Goal: Task Accomplishment & Management: Complete application form

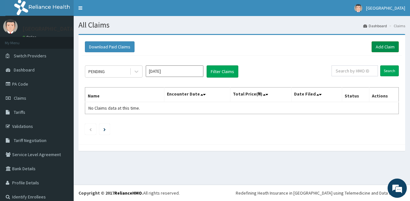
click at [375, 48] on link "Add Claim" at bounding box center [384, 46] width 27 height 11
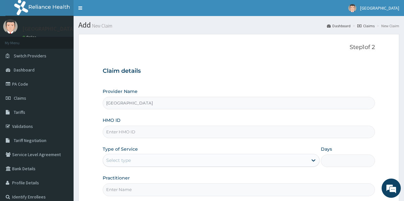
click at [119, 130] on input "HMO ID" at bounding box center [239, 131] width 272 height 12
type input "ELI/10039/A"
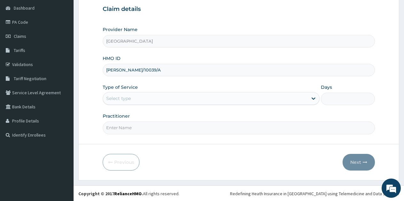
scroll to position [62, 0]
click at [315, 100] on icon at bounding box center [314, 97] width 6 height 6
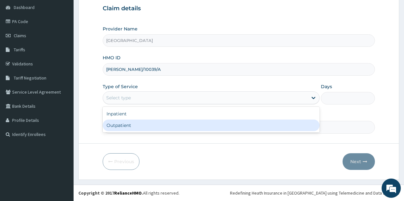
click at [195, 128] on div "Outpatient" at bounding box center [211, 125] width 217 height 12
type input "1"
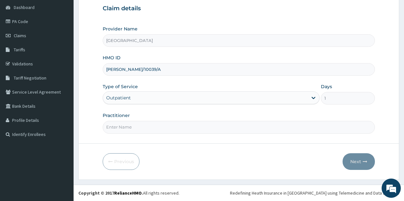
click at [139, 128] on input "Practitioner" at bounding box center [239, 127] width 272 height 12
type input "Ukueku"
click at [145, 71] on input "ELI/10039/A" at bounding box center [239, 69] width 272 height 12
type input "[PERSON_NAME]/10039/B"
click at [364, 163] on icon "button" at bounding box center [365, 161] width 4 height 4
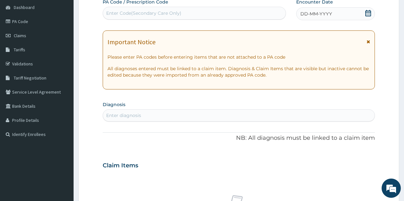
click at [370, 12] on icon at bounding box center [369, 13] width 6 height 6
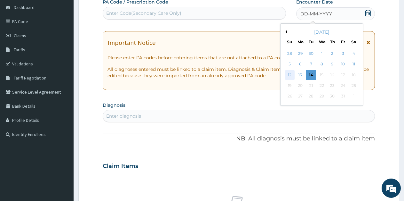
click at [292, 74] on div "12" at bounding box center [290, 75] width 10 height 10
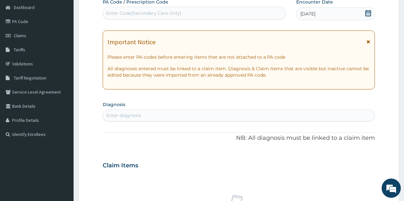
click at [132, 117] on div "Enter diagnosis" at bounding box center [123, 115] width 35 height 6
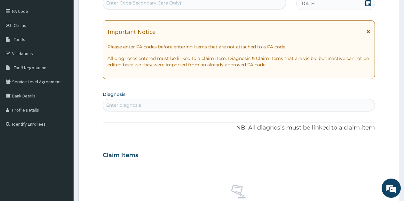
scroll to position [96, 0]
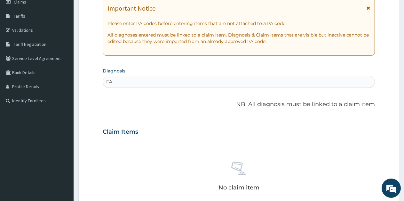
type input "F"
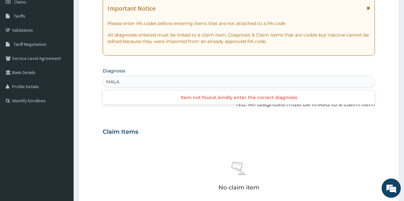
type input "MALAR"
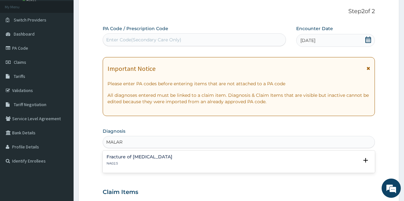
scroll to position [0, 0]
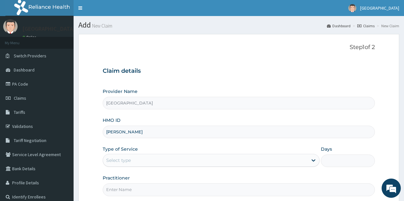
type input "[PERSON_NAME]/10039/B"
click at [146, 159] on div "Select type" at bounding box center [205, 160] width 205 height 10
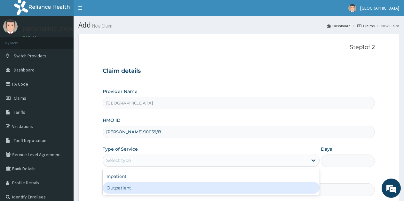
click at [129, 185] on div "Outpatient" at bounding box center [211, 188] width 217 height 12
type input "1"
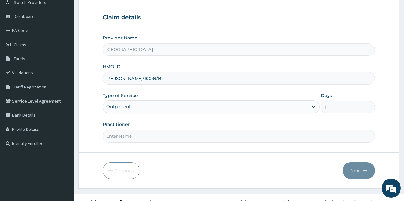
scroll to position [62, 0]
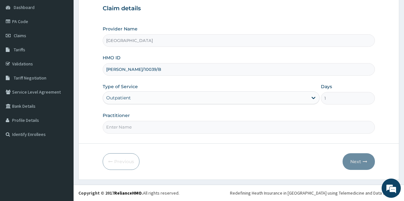
click at [122, 126] on input "Practitioner" at bounding box center [239, 127] width 272 height 12
type input "Ukueku"
click at [353, 158] on button "Next" at bounding box center [359, 161] width 32 height 17
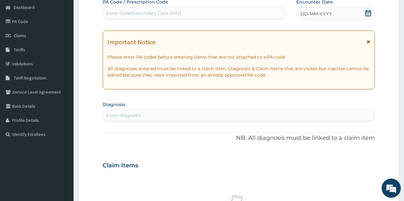
click at [176, 116] on div "Enter diagnosis" at bounding box center [239, 115] width 272 height 10
type input "F"
type input "MALARIA"
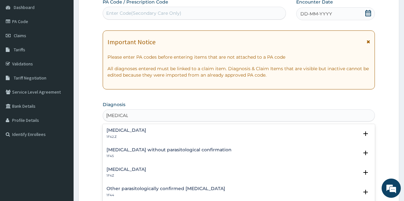
click at [146, 132] on h4 "[MEDICAL_DATA]" at bounding box center [127, 130] width 40 height 5
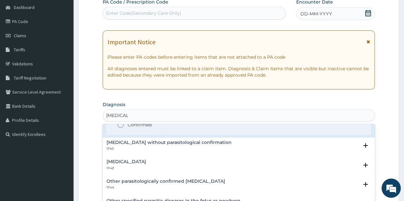
scroll to position [0, 0]
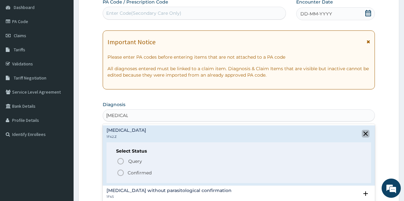
click at [363, 132] on icon "close select status" at bounding box center [366, 134] width 8 height 8
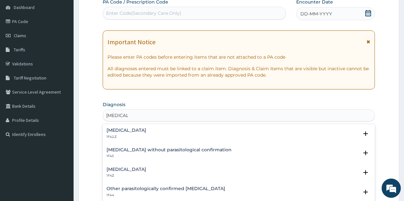
click at [142, 169] on h4 "[MEDICAL_DATA]" at bounding box center [127, 169] width 40 height 5
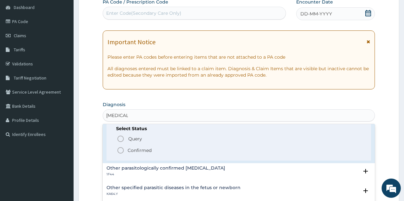
scroll to position [64, 0]
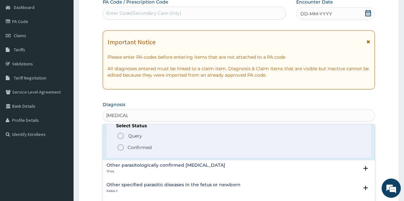
click at [119, 148] on icon "status option filled" at bounding box center [121, 147] width 8 height 8
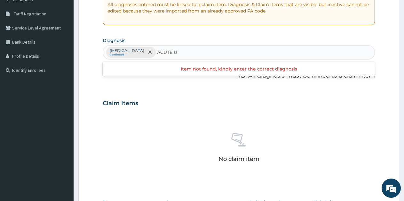
scroll to position [0, 0]
type input "A"
type input "RES"
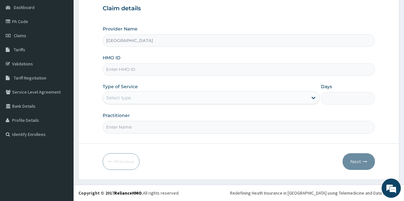
scroll to position [62, 0]
click at [129, 68] on input "HMO ID" at bounding box center [239, 69] width 272 height 12
type input "[PERSON_NAME]/10039/B"
click at [159, 97] on div "Select type" at bounding box center [205, 98] width 205 height 10
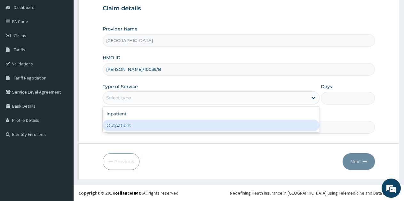
click at [131, 124] on div "Outpatient" at bounding box center [211, 125] width 217 height 12
type input "1"
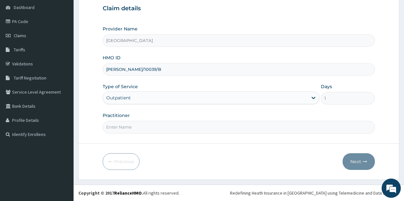
click at [156, 128] on input "Practitioner" at bounding box center [239, 127] width 272 height 12
type input "Ukueku"
click at [356, 161] on button "Next" at bounding box center [359, 161] width 32 height 17
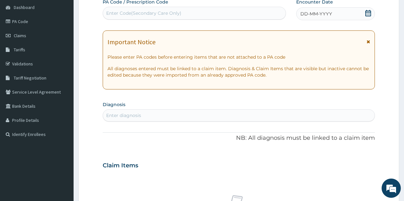
click at [368, 14] on icon at bounding box center [368, 13] width 6 height 6
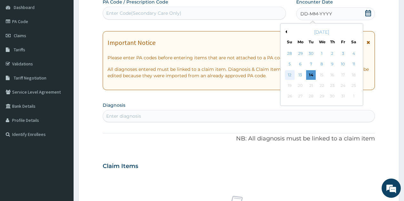
click at [290, 74] on div "12" at bounding box center [290, 75] width 10 height 10
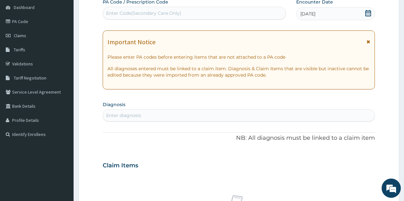
click at [145, 114] on div "Enter diagnosis" at bounding box center [239, 115] width 272 height 10
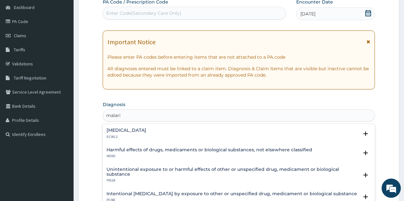
type input "[MEDICAL_DATA]"
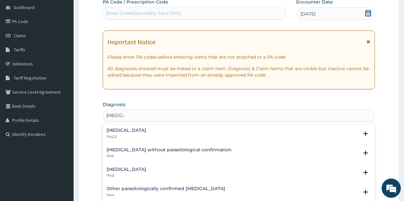
click at [144, 171] on h4 "[MEDICAL_DATA]" at bounding box center [127, 169] width 40 height 5
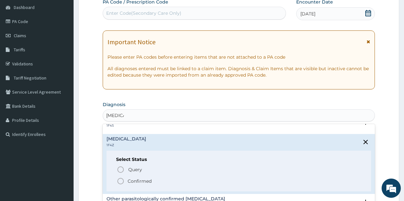
scroll to position [32, 0]
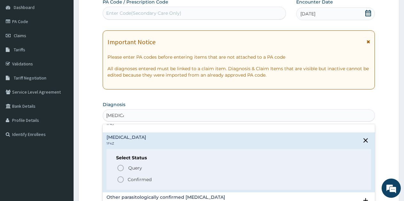
click at [123, 178] on icon "status option filled" at bounding box center [121, 179] width 8 height 8
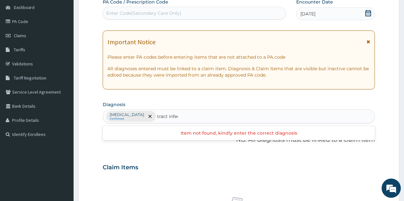
scroll to position [0, 0]
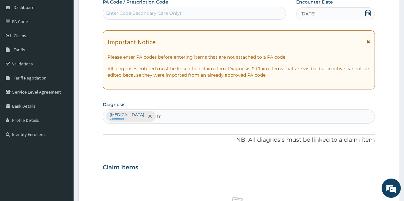
type input "t"
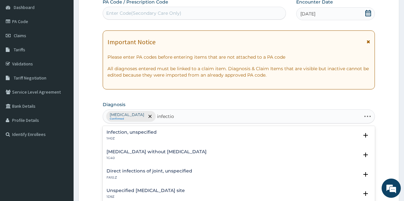
type input "infection"
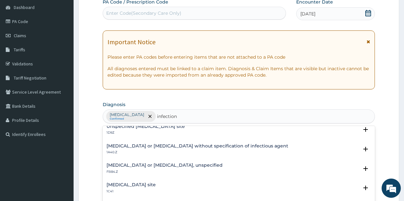
scroll to position [96, 0]
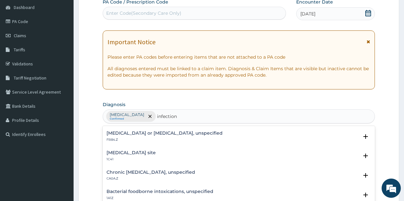
click at [156, 150] on h4 "Bacterial infection of unspecified site" at bounding box center [131, 152] width 49 height 5
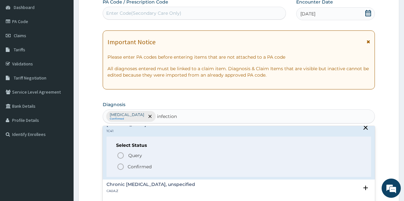
scroll to position [128, 0]
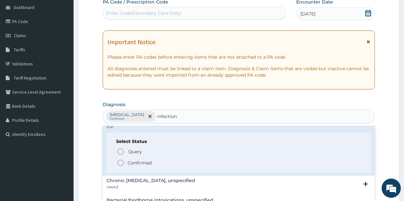
click at [121, 160] on icon "status option filled" at bounding box center [121, 163] width 8 height 8
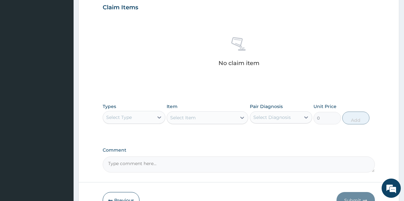
scroll to position [222, 0]
click at [126, 119] on div "Select Type" at bounding box center [119, 117] width 26 height 6
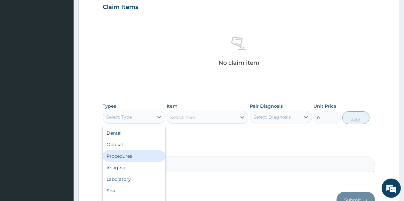
click at [124, 156] on div "Procedures" at bounding box center [134, 156] width 63 height 12
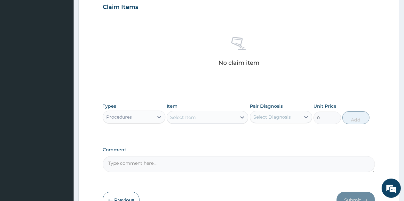
click at [240, 119] on icon at bounding box center [242, 117] width 6 height 6
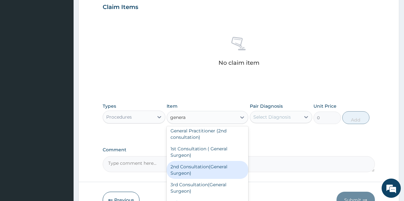
scroll to position [79, 0]
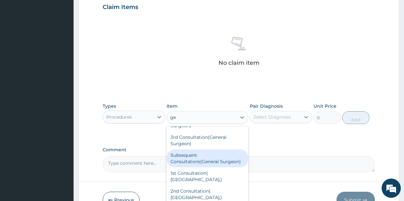
type input "g"
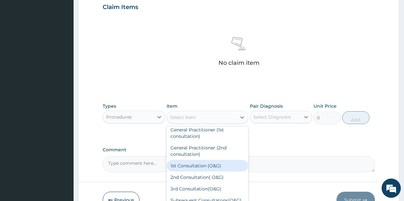
scroll to position [0, 0]
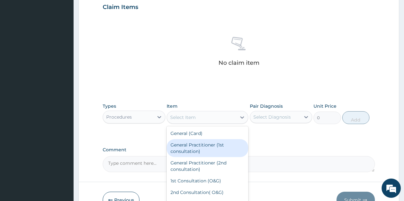
click at [207, 150] on div "General Practitioner (1st consultation)" at bounding box center [208, 148] width 82 height 18
type input "1500"
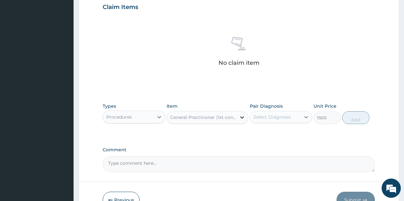
click at [241, 117] on icon at bounding box center [242, 117] width 4 height 2
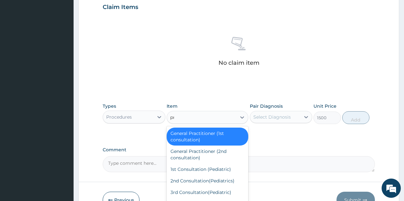
type input "pra"
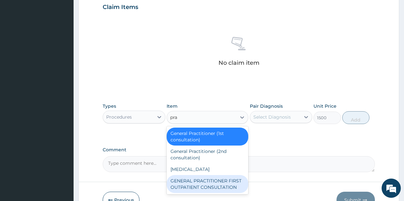
click at [237, 183] on div "GENERAL PRACTITIONER FIRST OUTPATIENT CONSULTATION" at bounding box center [208, 184] width 82 height 18
type input "2000"
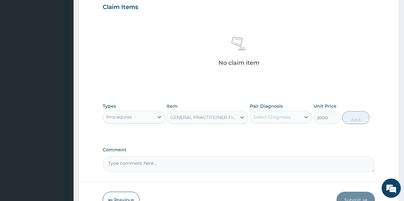
click at [276, 115] on div "Select Diagnosis" at bounding box center [272, 117] width 37 height 6
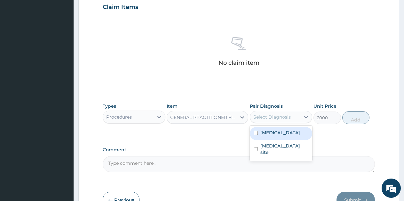
click at [274, 133] on label "[MEDICAL_DATA]" at bounding box center [281, 132] width 40 height 6
checkbox input "true"
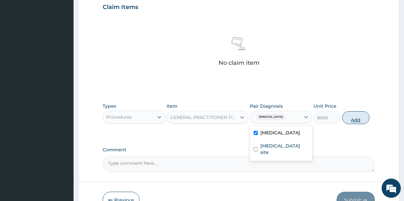
click at [353, 117] on button "Add" at bounding box center [356, 117] width 27 height 13
type input "0"
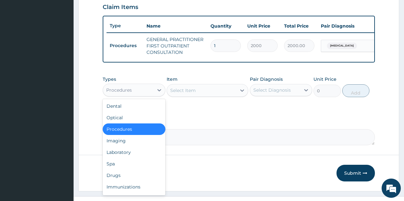
click at [152, 95] on div "Procedures" at bounding box center [128, 90] width 51 height 10
click at [124, 157] on div "Laboratory" at bounding box center [134, 152] width 63 height 12
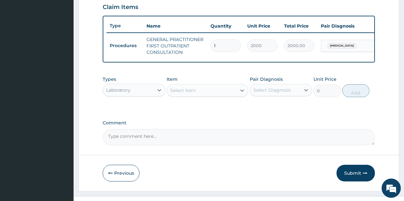
click at [232, 95] on div "Select Item" at bounding box center [201, 90] width 69 height 10
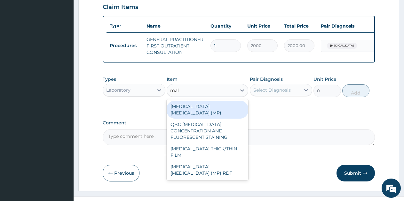
type input "mala"
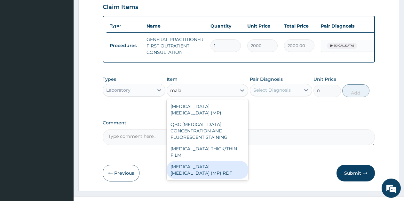
click at [217, 161] on div "[MEDICAL_DATA] [MEDICAL_DATA] (MP) RDT" at bounding box center [208, 170] width 82 height 18
type input "2000"
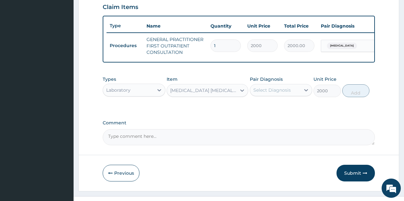
click at [263, 93] on div "Select Diagnosis" at bounding box center [272, 90] width 37 height 6
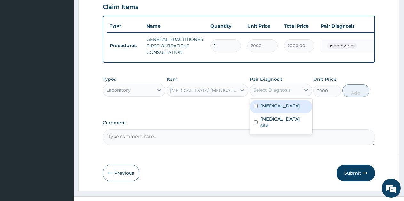
click at [261, 109] on label "[MEDICAL_DATA]" at bounding box center [281, 105] width 40 height 6
checkbox input "true"
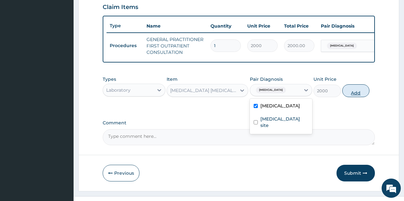
click at [357, 97] on button "Add" at bounding box center [356, 90] width 27 height 13
type input "0"
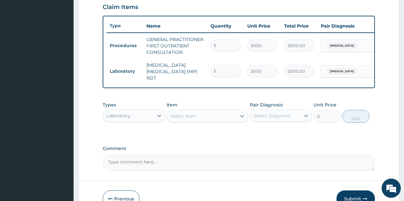
click at [144, 118] on div "Laboratory" at bounding box center [128, 115] width 51 height 10
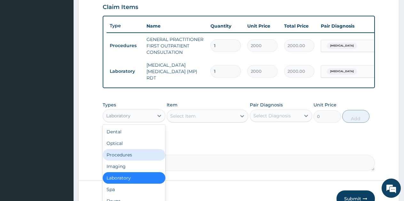
click at [212, 121] on div "Select Item" at bounding box center [201, 116] width 69 height 10
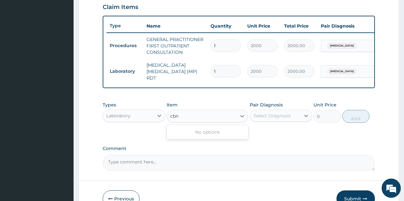
type input "cb"
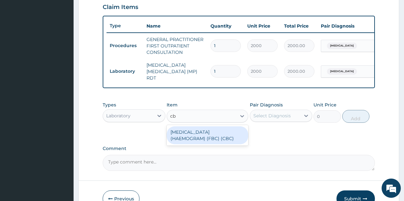
click at [216, 137] on div "[MEDICAL_DATA] (HAEMOGRAM) (FBC) (CBC)" at bounding box center [208, 135] width 82 height 18
type input "4000"
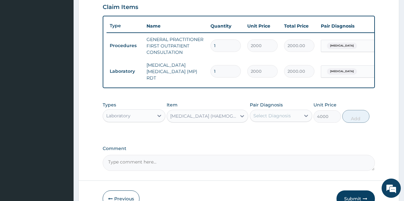
click at [274, 117] on div "Select Diagnosis" at bounding box center [272, 115] width 37 height 6
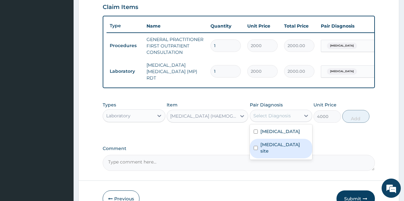
click at [264, 150] on label "Bacterial infection of unspecified site" at bounding box center [285, 147] width 48 height 13
checkbox input "true"
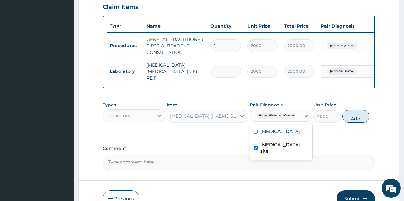
click at [348, 119] on button "Add" at bounding box center [356, 116] width 27 height 13
type input "0"
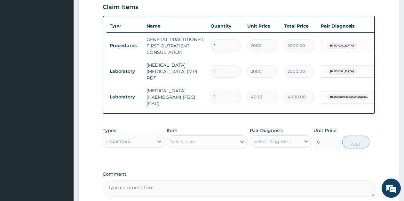
click at [150, 144] on div "Laboratory" at bounding box center [128, 141] width 51 height 10
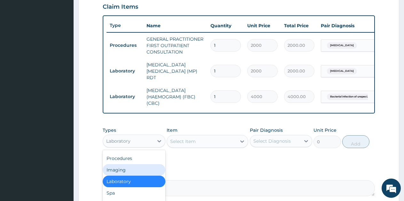
scroll to position [287, 0]
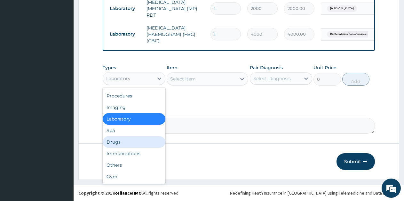
click at [133, 147] on div "Drugs" at bounding box center [134, 142] width 63 height 12
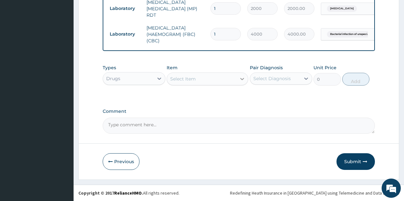
click at [243, 80] on icon at bounding box center [242, 79] width 4 height 2
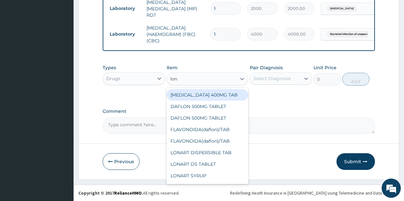
type input "[PERSON_NAME]"
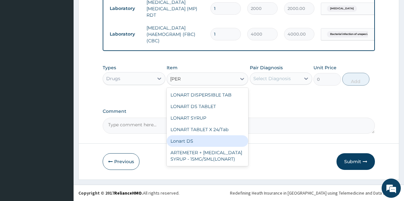
click at [188, 144] on div "Lonart DS" at bounding box center [208, 141] width 82 height 12
type input "500"
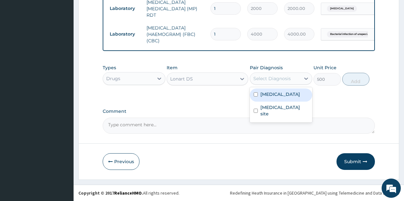
click at [268, 81] on div "Select Diagnosis" at bounding box center [272, 78] width 37 height 6
click at [266, 96] on label "[MEDICAL_DATA]" at bounding box center [281, 94] width 40 height 6
checkbox input "true"
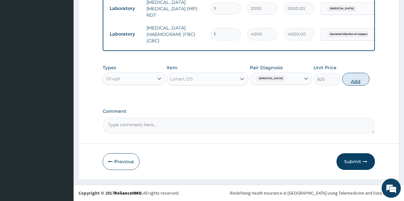
click at [360, 81] on button "Add" at bounding box center [356, 79] width 27 height 13
type input "0"
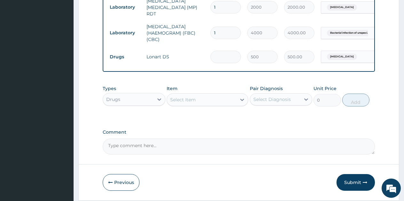
type input "0.00"
type input "6"
type input "3000.00"
type input "6"
click at [186, 100] on div "Select Item" at bounding box center [183, 99] width 26 height 6
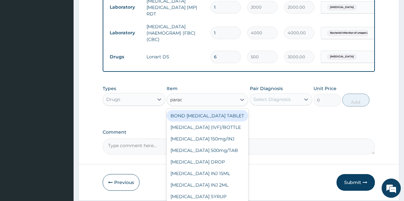
type input "parace"
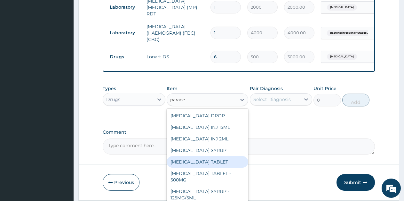
scroll to position [309, 0]
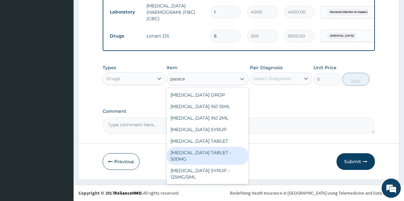
click at [224, 157] on div "PARACETAMOL TABLET - 500MG" at bounding box center [208, 156] width 82 height 18
type input "25"
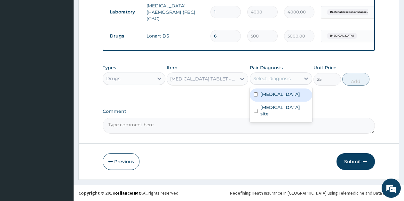
click at [275, 80] on div "Select Diagnosis" at bounding box center [272, 78] width 37 height 6
click at [271, 94] on label "Malaria, unspecified" at bounding box center [281, 94] width 40 height 6
checkbox input "true"
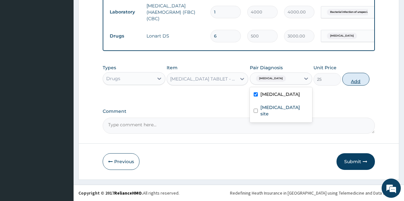
click at [352, 79] on button "Add" at bounding box center [356, 79] width 27 height 13
type input "0"
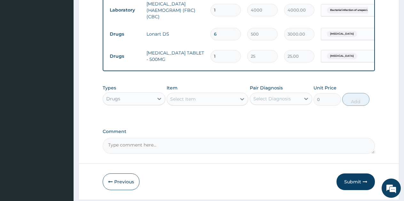
type input "18"
type input "450.00"
type input "18"
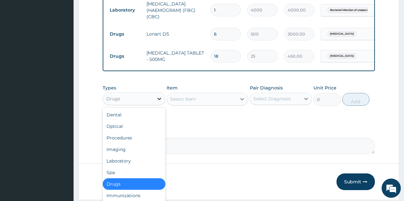
click at [158, 101] on icon at bounding box center [159, 98] width 6 height 6
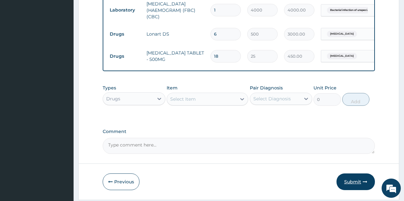
click at [352, 182] on button "Submit" at bounding box center [356, 181] width 38 height 17
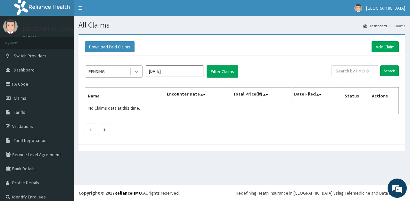
click at [134, 73] on icon at bounding box center [136, 71] width 6 height 6
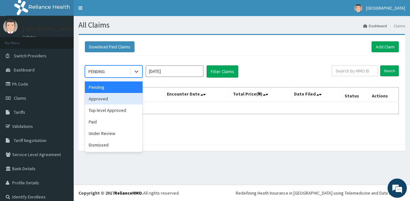
click at [116, 101] on div "Approved" at bounding box center [114, 99] width 58 height 12
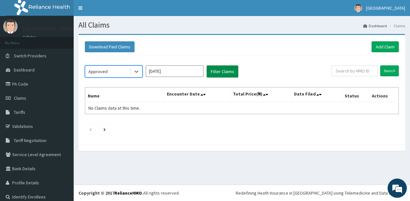
click at [218, 71] on button "Filter Claims" at bounding box center [222, 71] width 32 height 12
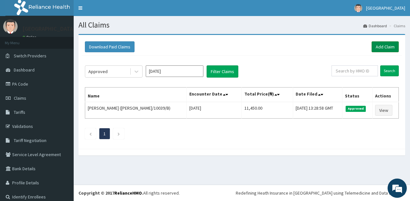
click at [387, 47] on link "Add Claim" at bounding box center [384, 46] width 27 height 11
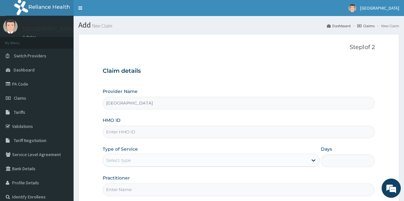
click at [160, 133] on input "HMO ID" at bounding box center [239, 131] width 272 height 12
type input "[PERSON_NAME]/10039/E"
click at [141, 156] on div "Select type" at bounding box center [205, 160] width 205 height 10
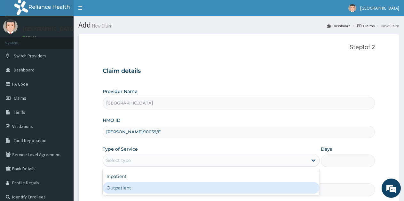
click at [136, 190] on div "Outpatient" at bounding box center [211, 188] width 217 height 12
type input "1"
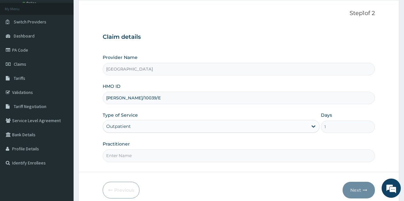
scroll to position [62, 0]
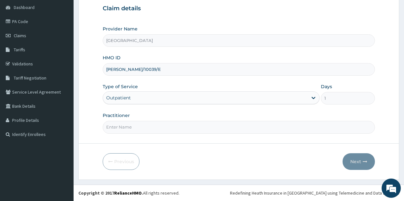
click at [123, 132] on input "Practitioner" at bounding box center [239, 127] width 272 height 12
type input "Ukueku"
click at [353, 161] on button "Next" at bounding box center [359, 161] width 32 height 17
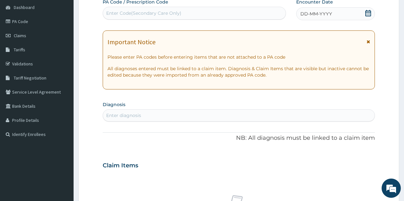
click at [370, 12] on icon at bounding box center [368, 13] width 6 height 6
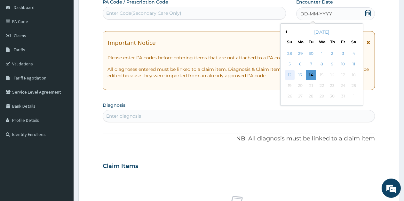
click at [290, 75] on div "12" at bounding box center [290, 75] width 10 height 10
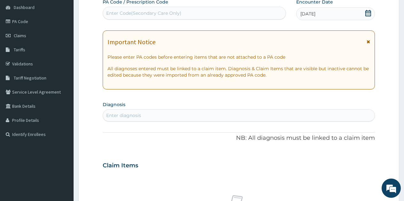
click at [144, 117] on div "Enter diagnosis" at bounding box center [239, 115] width 272 height 10
type input "malaria"
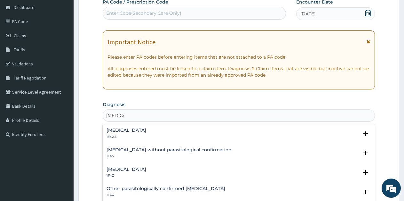
click at [137, 169] on h4 "Malaria, unspecified" at bounding box center [127, 169] width 40 height 5
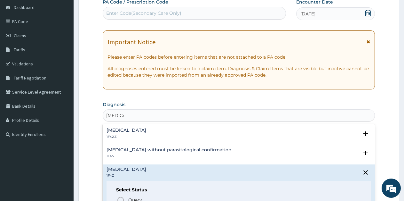
scroll to position [32, 0]
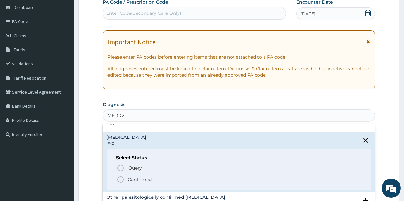
click at [119, 178] on icon "status option filled" at bounding box center [121, 179] width 8 height 8
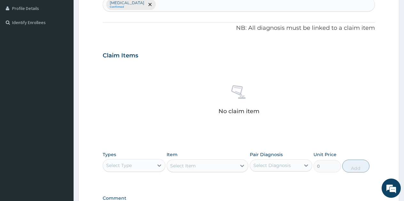
scroll to position [222, 0]
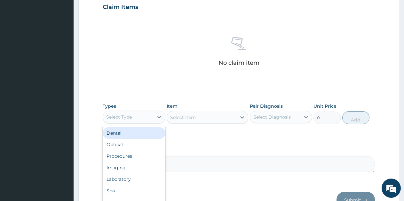
click at [127, 115] on div "Select Type" at bounding box center [119, 117] width 26 height 6
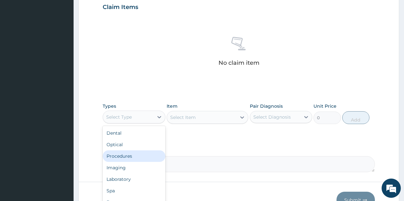
click at [123, 154] on div "Procedures" at bounding box center [134, 156] width 63 height 12
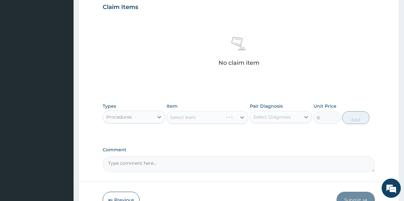
click at [242, 119] on div "Select Item" at bounding box center [208, 117] width 82 height 13
click at [217, 117] on div "Select Item" at bounding box center [201, 117] width 69 height 10
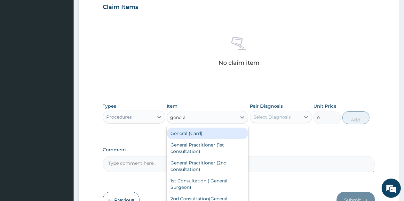
type input "general"
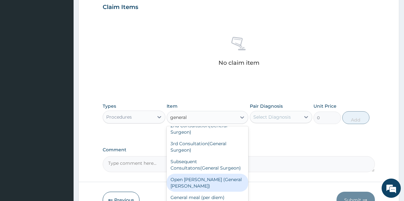
scroll to position [261, 0]
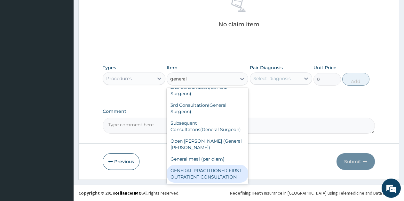
click at [206, 166] on div "GENERAL PRACTITIONER FIRST OUTPATIENT CONSULTATION" at bounding box center [208, 174] width 82 height 18
type input "2000"
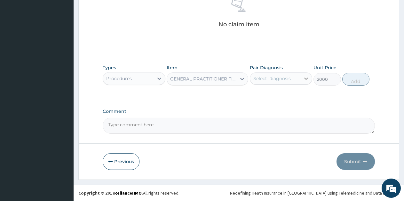
click at [304, 80] on icon at bounding box center [306, 78] width 6 height 6
click at [289, 94] on label "[MEDICAL_DATA]" at bounding box center [281, 94] width 40 height 6
checkbox input "true"
click at [353, 82] on button "Add" at bounding box center [356, 79] width 27 height 13
type input "0"
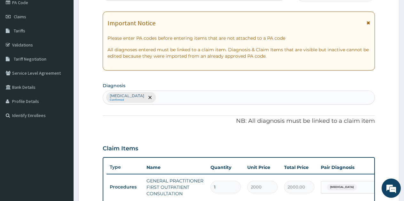
scroll to position [79, 0]
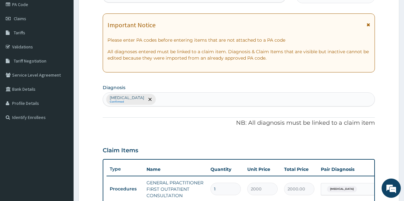
click at [194, 101] on div "Malaria, unspecified Confirmed" at bounding box center [239, 99] width 272 height 13
type input "cough"
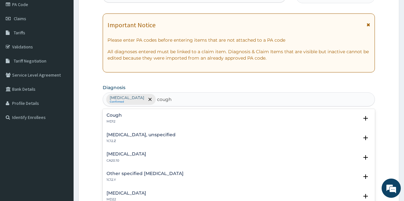
click at [167, 120] on div "Cough MD12" at bounding box center [239, 118] width 265 height 11
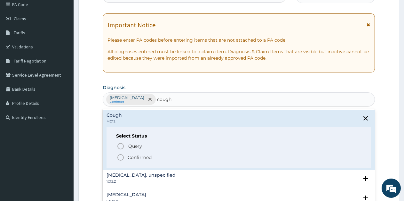
click at [129, 158] on p "Confirmed" at bounding box center [140, 157] width 24 height 6
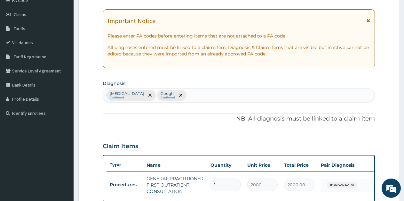
scroll to position [175, 0]
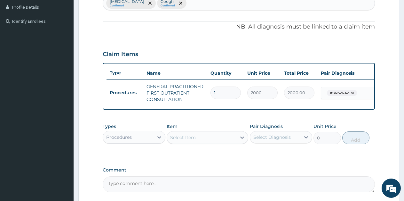
click at [132, 140] on div "Procedures" at bounding box center [119, 137] width 26 height 6
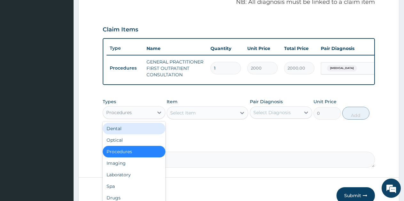
scroll to position [207, 0]
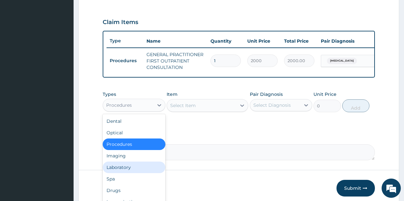
click at [117, 171] on div "Laboratory" at bounding box center [134, 167] width 63 height 12
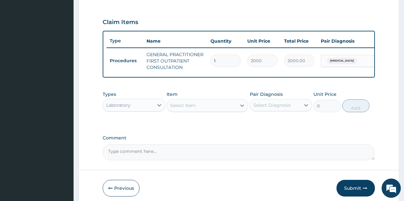
click at [226, 112] on div "Select Item" at bounding box center [208, 105] width 82 height 13
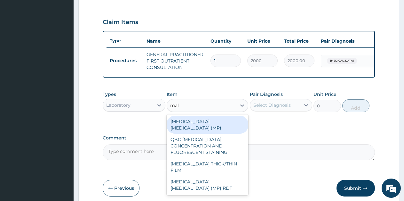
type input "mala"
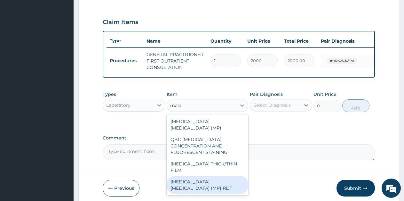
click at [220, 176] on div "[MEDICAL_DATA] [MEDICAL_DATA] (MP) RDT" at bounding box center [208, 185] width 82 height 18
type input "2000"
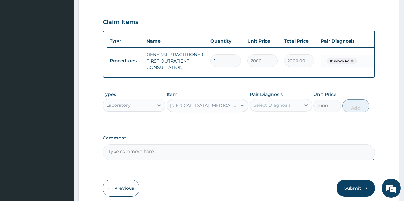
click at [290, 110] on div "Select Diagnosis" at bounding box center [275, 105] width 51 height 10
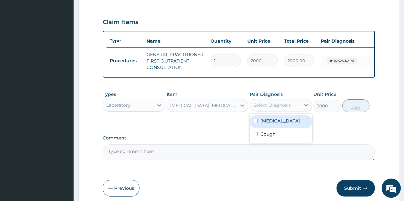
click at [283, 124] on label "[MEDICAL_DATA]" at bounding box center [281, 120] width 40 height 6
checkbox input "true"
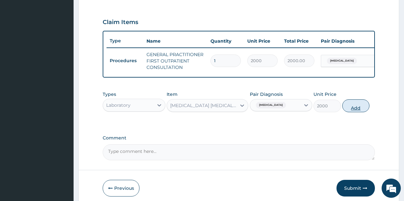
click at [358, 112] on button "Add" at bounding box center [356, 105] width 27 height 13
type input "0"
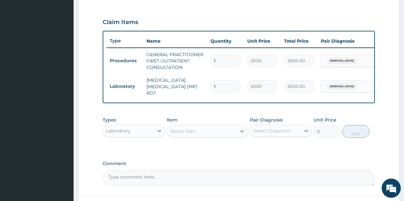
click at [185, 134] on div "Select Item" at bounding box center [183, 131] width 26 height 6
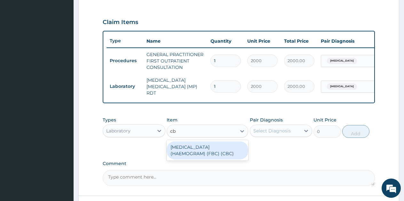
type input "cbc"
click at [207, 150] on div "[MEDICAL_DATA] (HAEMOGRAM) (FBC) (CBC)" at bounding box center [208, 150] width 82 height 18
type input "4000"
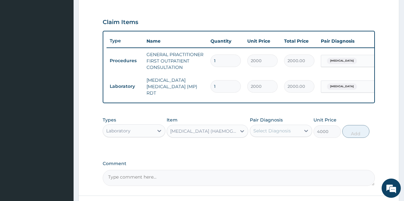
click at [276, 134] on div "Select Diagnosis" at bounding box center [272, 130] width 37 height 6
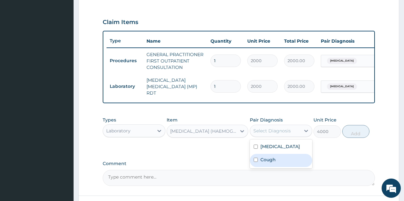
click at [268, 162] on label "Cough" at bounding box center [268, 159] width 15 height 6
checkbox input "true"
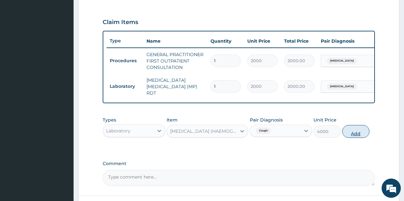
click at [363, 136] on button "Add" at bounding box center [356, 131] width 27 height 13
type input "0"
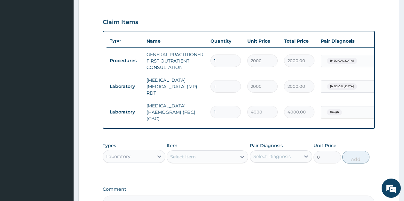
click at [133, 156] on div "Laboratory" at bounding box center [128, 156] width 51 height 10
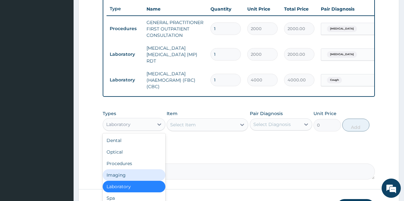
scroll to position [22, 0]
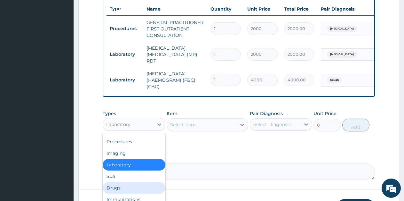
click at [118, 190] on div "Drugs" at bounding box center [134, 188] width 63 height 12
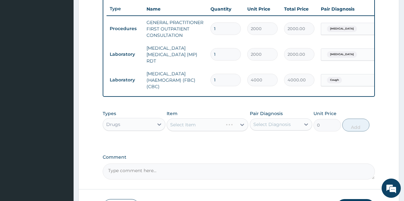
click at [196, 130] on div "Select Item" at bounding box center [208, 124] width 82 height 13
click at [196, 128] on div "Select Item" at bounding box center [208, 124] width 82 height 13
click at [196, 127] on div "Select Item" at bounding box center [201, 124] width 69 height 10
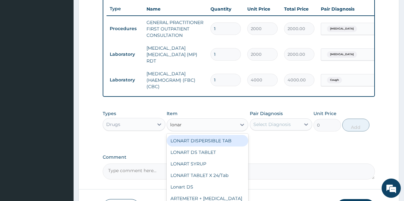
type input "lonart"
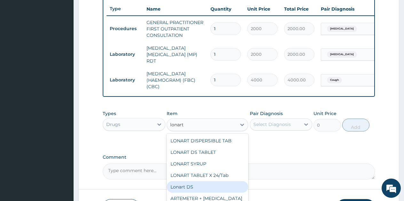
click at [196, 190] on div "Lonart DS" at bounding box center [208, 187] width 82 height 12
type input "500"
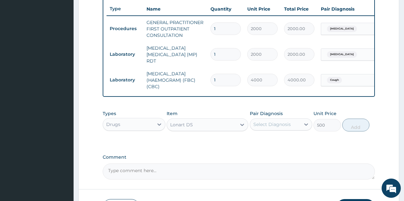
click at [287, 122] on div "Select Diagnosis" at bounding box center [275, 124] width 51 height 10
click at [279, 142] on label "[MEDICAL_DATA]" at bounding box center [281, 140] width 40 height 6
checkbox input "true"
click at [355, 129] on button "Add" at bounding box center [356, 124] width 27 height 13
type input "0"
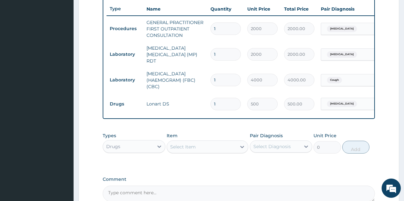
drag, startPoint x: 216, startPoint y: 101, endPoint x: 206, endPoint y: 101, distance: 10.6
click at [206, 101] on tr "Drugs Lonart DS 1 500 500.00 [GEOGRAPHIC_DATA][MEDICAL_DATA] Delete" at bounding box center [264, 104] width 314 height 22
type input "56"
type input "28000.00"
type input "5"
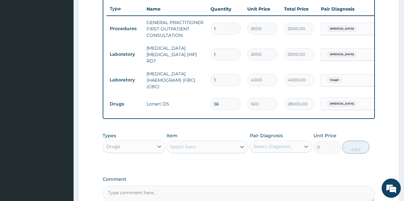
type input "2500.00"
type input "0.00"
type input "6"
type input "3000.00"
type input "6"
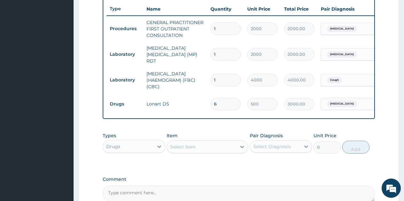
click at [181, 148] on div "Select Item" at bounding box center [183, 146] width 26 height 6
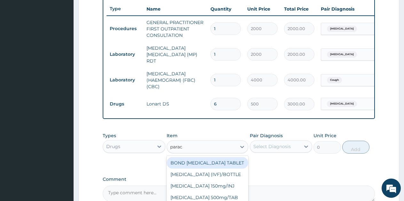
type input "parace"
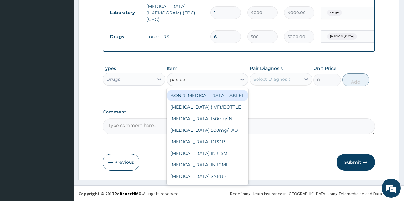
scroll to position [309, 0]
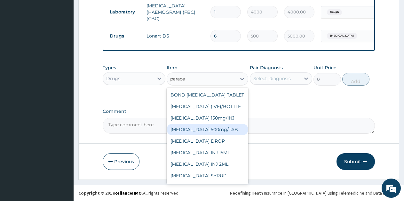
click at [218, 135] on div "[MEDICAL_DATA] 500mg/TAB" at bounding box center [208, 130] width 82 height 12
type input "5.25"
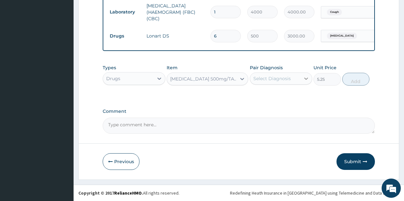
click at [304, 76] on icon at bounding box center [306, 78] width 6 height 6
click at [243, 79] on icon at bounding box center [242, 79] width 4 height 2
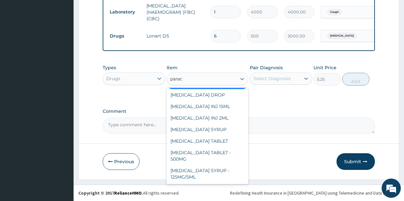
scroll to position [53, 0]
type input "paracet"
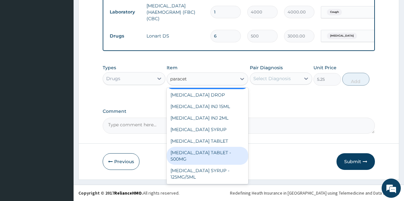
click at [213, 154] on div "PARACETAMOL TABLET - 500MG" at bounding box center [208, 156] width 82 height 18
type input "25"
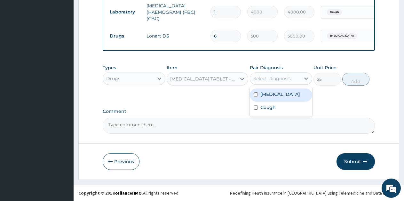
click at [289, 82] on div "Select Diagnosis" at bounding box center [275, 78] width 51 height 10
click at [276, 94] on label "Malaria, unspecified" at bounding box center [281, 94] width 40 height 6
checkbox input "true"
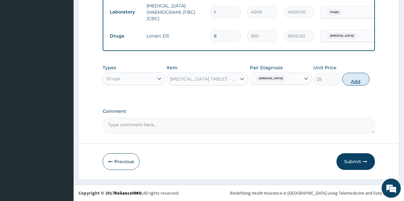
click at [354, 82] on button "Add" at bounding box center [356, 79] width 27 height 13
type input "0"
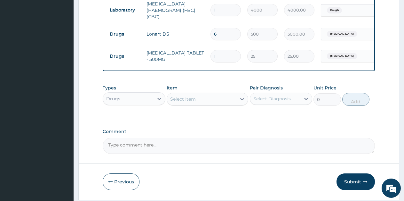
type input "18"
type input "450.00"
type input "18"
click at [189, 102] on div "Select Item" at bounding box center [183, 99] width 26 height 6
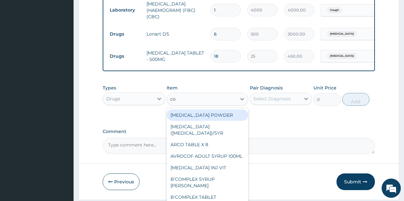
type input "cou"
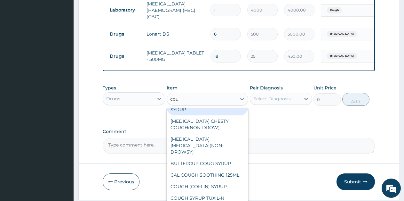
scroll to position [70, 0]
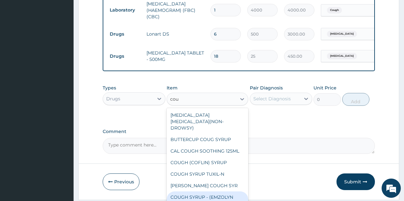
click at [226, 191] on div "COUGH SYRUP - (EMZOLYN EXPECTORANT" at bounding box center [208, 200] width 82 height 18
type input "1200"
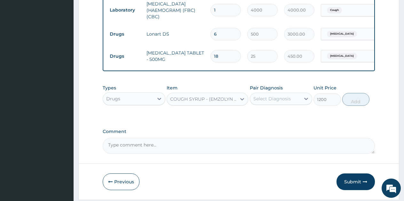
click at [274, 102] on div "Select Diagnosis" at bounding box center [272, 98] width 37 height 6
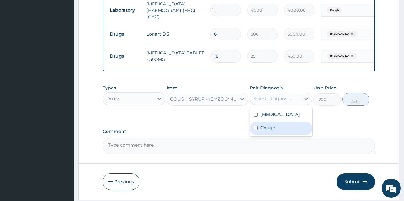
click at [265, 131] on label "Cough" at bounding box center [268, 127] width 15 height 6
checkbox input "true"
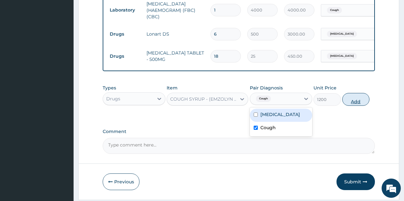
click at [353, 101] on button "Add" at bounding box center [356, 99] width 27 height 13
type input "0"
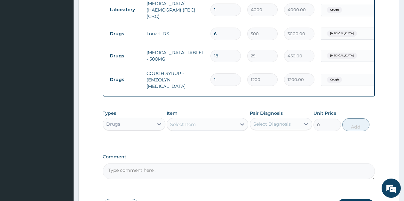
scroll to position [357, 0]
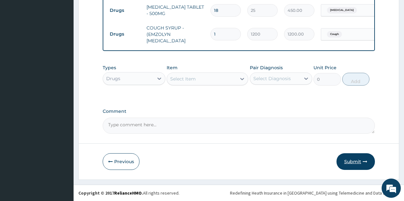
click at [341, 159] on button "Submit" at bounding box center [356, 161] width 38 height 17
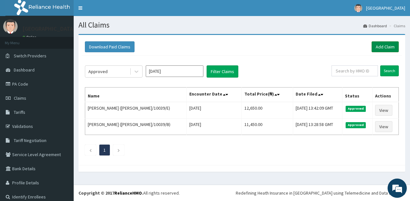
click at [377, 48] on link "Add Claim" at bounding box center [384, 46] width 27 height 11
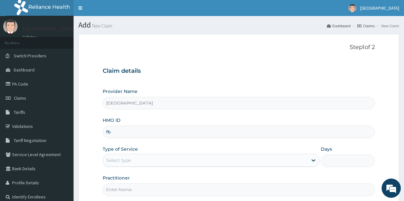
type input "FBL/10097/C"
click at [157, 159] on div "Select type" at bounding box center [205, 160] width 205 height 10
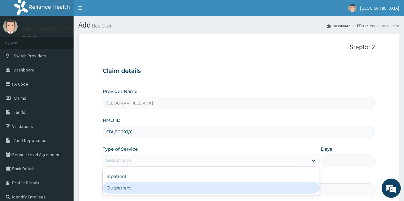
click at [137, 189] on div "Outpatient" at bounding box center [211, 188] width 217 height 12
type input "1"
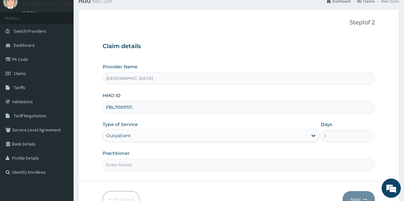
scroll to position [32, 0]
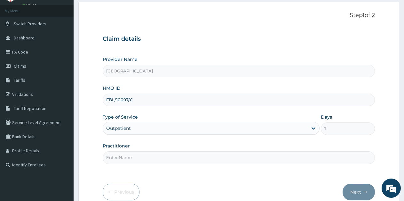
click at [160, 155] on input "Practitioner" at bounding box center [239, 157] width 272 height 12
type input "Ukueku"
click at [351, 189] on button "Next" at bounding box center [359, 191] width 32 height 17
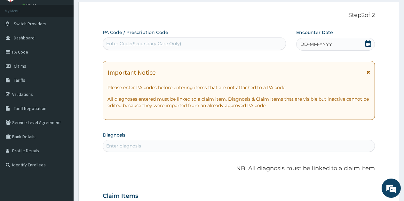
click at [370, 45] on icon at bounding box center [369, 43] width 6 height 6
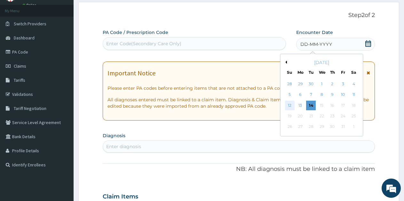
click at [292, 105] on div "12" at bounding box center [290, 106] width 10 height 10
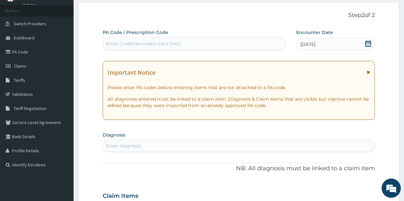
click at [132, 146] on div "Enter diagnosis" at bounding box center [123, 145] width 35 height 6
type input "burn"
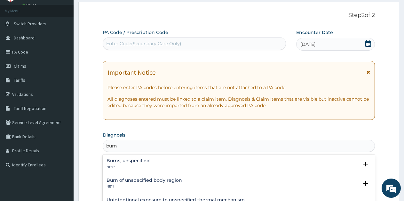
scroll to position [64, 0]
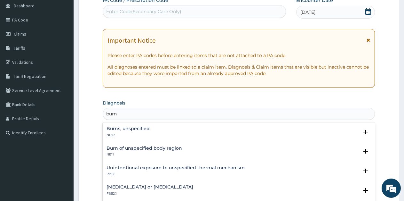
click at [176, 146] on h4 "Burn of unspecified body region" at bounding box center [145, 148] width 76 height 5
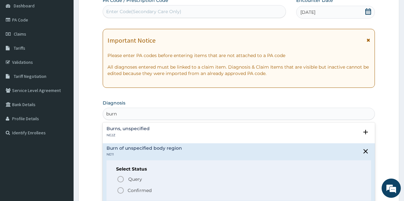
click at [121, 188] on icon "status option filled" at bounding box center [121, 190] width 8 height 8
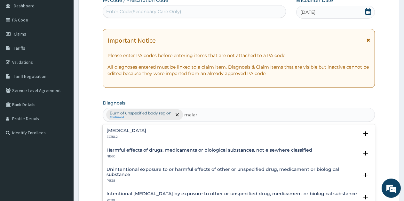
type input "[MEDICAL_DATA]"
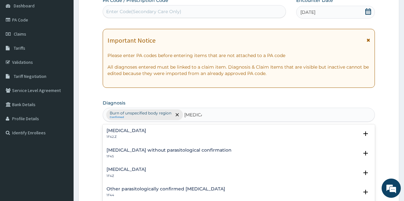
click at [146, 168] on h4 "[MEDICAL_DATA]" at bounding box center [127, 169] width 40 height 5
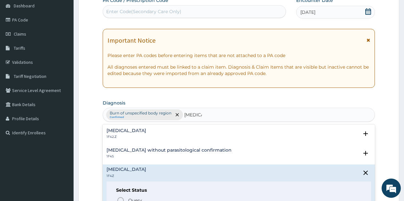
scroll to position [32, 0]
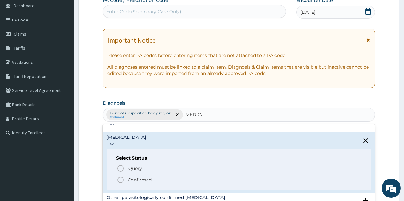
click at [122, 181] on icon "status option filled" at bounding box center [121, 180] width 8 height 8
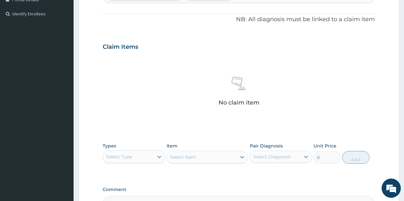
scroll to position [192, 0]
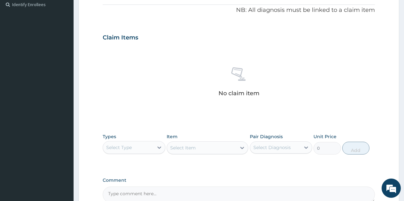
click at [131, 150] on div "Select Type" at bounding box center [119, 147] width 26 height 6
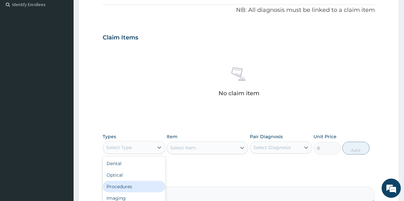
click at [123, 188] on div "Procedures" at bounding box center [134, 187] width 63 height 12
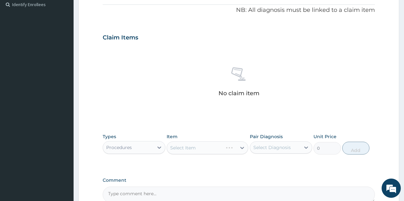
click at [190, 148] on div "Select Item" at bounding box center [208, 147] width 82 height 13
click at [196, 148] on div "Select Item" at bounding box center [201, 147] width 69 height 10
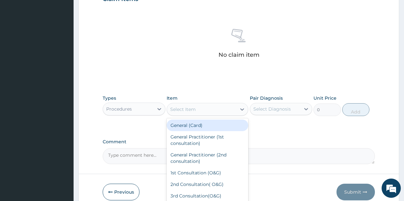
scroll to position [256, 0]
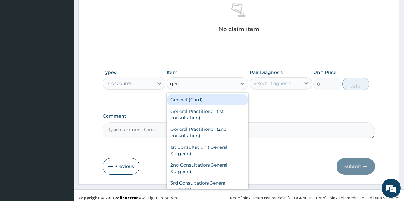
type input "gene"
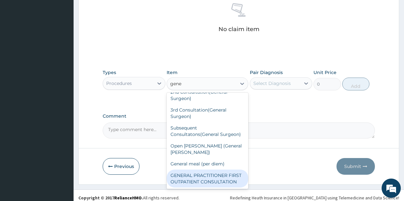
click at [203, 172] on div "GENERAL PRACTITIONER FIRST OUTPATIENT CONSULTATION" at bounding box center [208, 178] width 82 height 18
type input "2000"
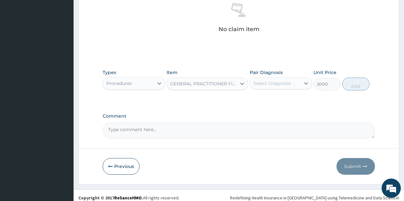
click at [273, 82] on div "Select Diagnosis" at bounding box center [272, 83] width 37 height 6
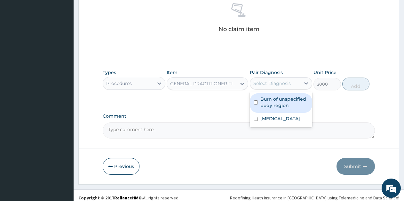
click at [272, 104] on label "Burn of unspecified body region" at bounding box center [285, 102] width 48 height 13
checkbox input "true"
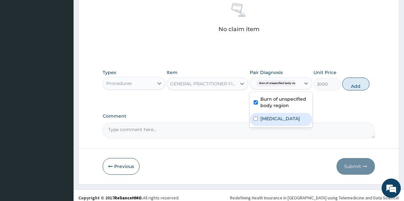
click at [264, 119] on label "[MEDICAL_DATA]" at bounding box center [281, 118] width 40 height 6
checkbox input "true"
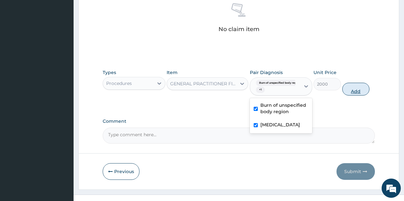
click at [355, 90] on button "Add" at bounding box center [356, 89] width 27 height 13
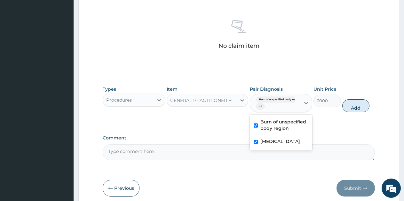
type input "0"
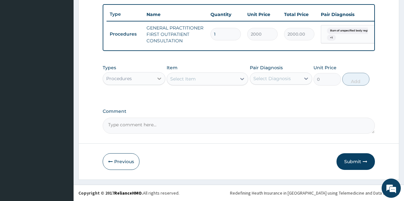
click at [155, 78] on div at bounding box center [160, 79] width 12 height 12
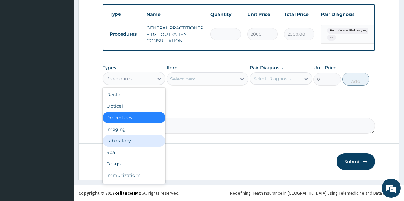
click at [126, 143] on div "Laboratory" at bounding box center [134, 141] width 63 height 12
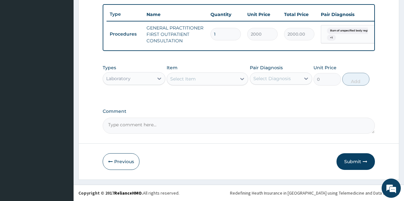
click at [189, 81] on div "Select Item" at bounding box center [183, 79] width 26 height 6
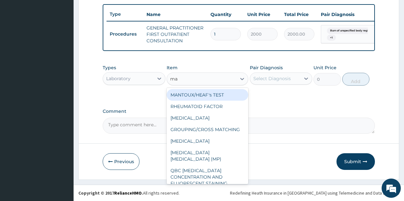
type input "mal"
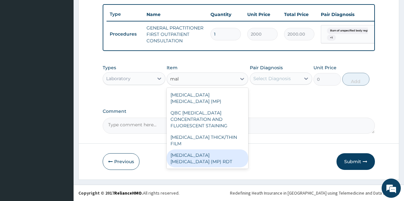
click at [215, 149] on div "[MEDICAL_DATA] [MEDICAL_DATA] (MP) RDT" at bounding box center [208, 158] width 82 height 18
type input "2000"
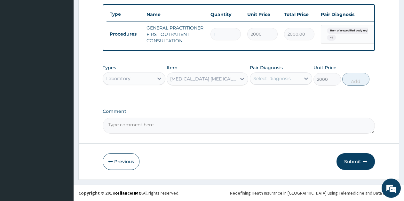
click at [288, 76] on div "Select Diagnosis" at bounding box center [272, 78] width 37 height 6
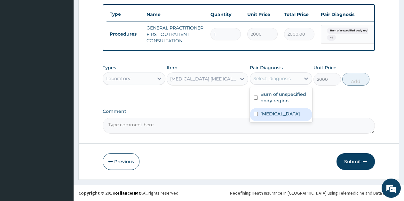
click at [277, 114] on label "[MEDICAL_DATA]" at bounding box center [281, 113] width 40 height 6
checkbox input "true"
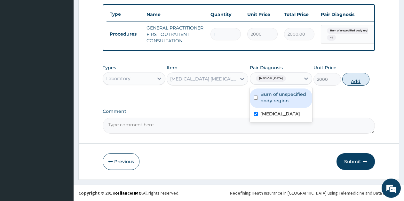
click at [355, 82] on button "Add" at bounding box center [356, 79] width 27 height 13
type input "0"
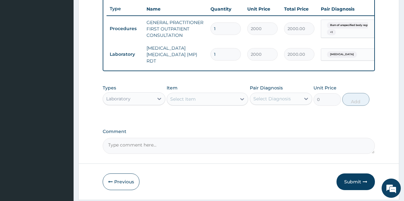
click at [134, 101] on div "Laboratory" at bounding box center [128, 98] width 51 height 10
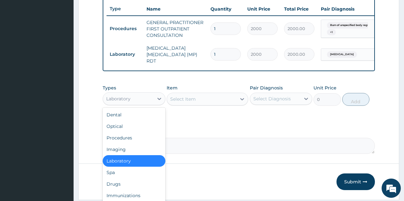
scroll to position [22, 0]
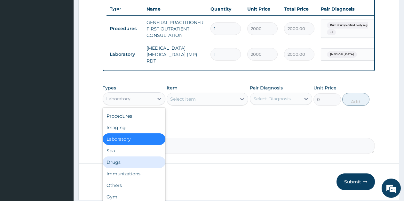
click at [120, 161] on div "Drugs" at bounding box center [134, 162] width 63 height 12
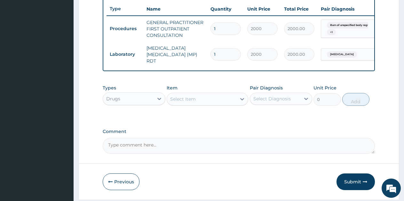
click at [203, 104] on div "Select Item" at bounding box center [201, 99] width 69 height 10
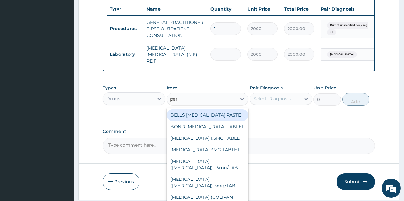
type input "paracet"
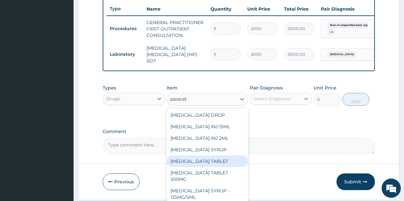
scroll to position [262, 0]
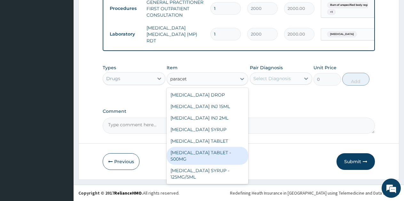
click at [214, 157] on div "[MEDICAL_DATA] TABLET - 500MG" at bounding box center [208, 156] width 82 height 18
type input "25"
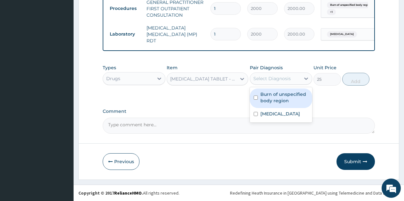
click at [276, 77] on div "Select Diagnosis" at bounding box center [272, 78] width 37 height 6
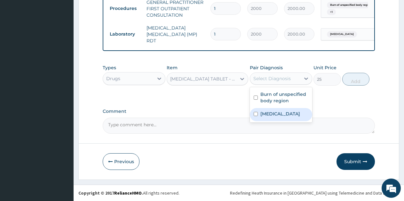
click at [270, 110] on label "[MEDICAL_DATA]" at bounding box center [281, 113] width 40 height 6
checkbox input "true"
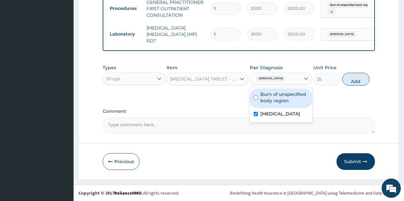
click at [280, 96] on label "Burn of unspecified body region" at bounding box center [285, 97] width 48 height 13
checkbox input "true"
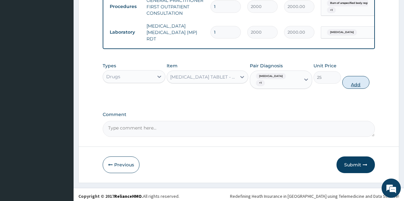
click at [358, 86] on button "Add" at bounding box center [356, 82] width 27 height 13
type input "0"
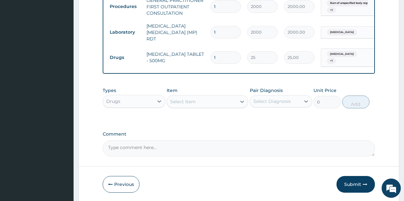
type input "18"
type input "450.00"
type input "18"
click at [188, 103] on div "Select Item" at bounding box center [183, 101] width 26 height 6
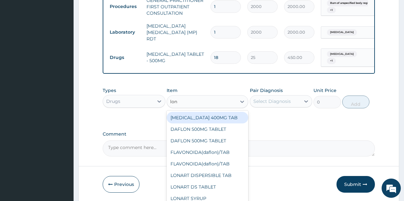
type input "[PERSON_NAME]"
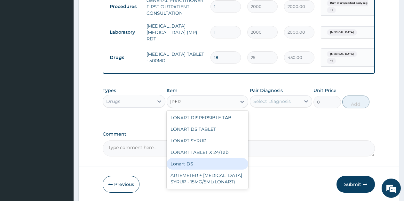
click at [187, 166] on div "Lonart DS" at bounding box center [208, 164] width 82 height 12
type input "500"
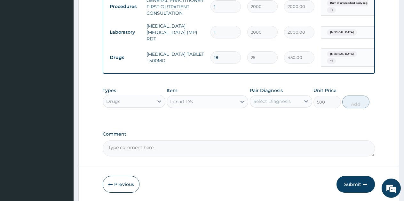
click at [282, 102] on div "Select Diagnosis" at bounding box center [272, 101] width 37 height 6
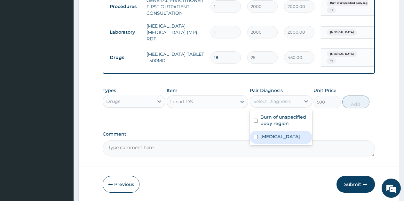
click at [266, 140] on label "[MEDICAL_DATA]" at bounding box center [281, 136] width 40 height 6
checkbox input "true"
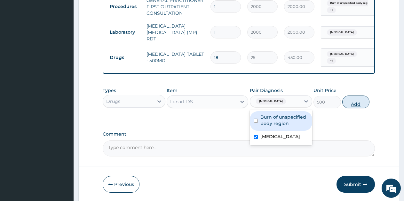
click at [361, 104] on button "Add" at bounding box center [356, 101] width 27 height 13
type input "0"
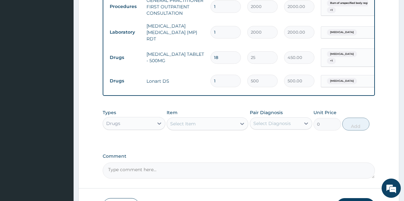
drag, startPoint x: 222, startPoint y: 77, endPoint x: 203, endPoint y: 77, distance: 19.2
click at [203, 77] on tr "Drugs Lonart DS 1 500 500.00 [GEOGRAPHIC_DATA][MEDICAL_DATA] Delete" at bounding box center [264, 81] width 314 height 22
type input "6"
type input "3000.00"
type input "6"
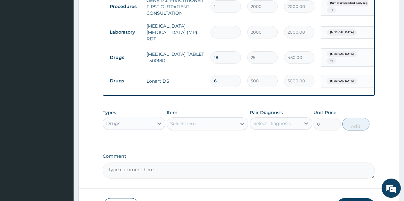
click at [183, 127] on div "Select Item" at bounding box center [183, 123] width 26 height 6
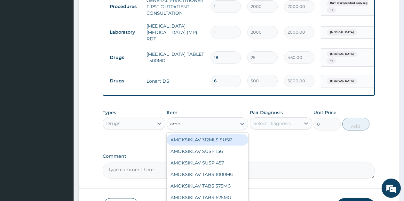
type input "amox"
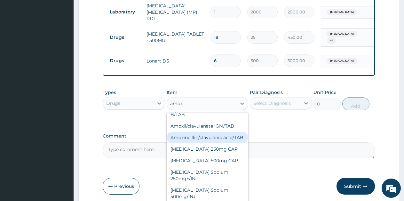
scroll to position [308, 0]
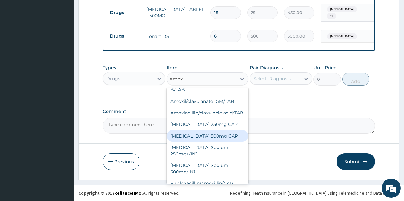
click at [213, 130] on div "[MEDICAL_DATA] 500mg CAP" at bounding box center [208, 136] width 82 height 12
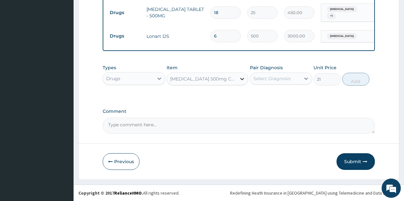
click at [243, 80] on icon at bounding box center [242, 79] width 6 height 6
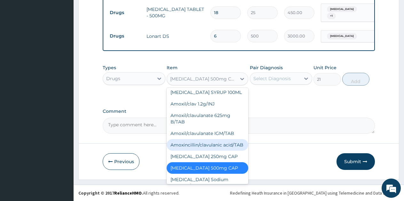
scroll to position [1023, 0]
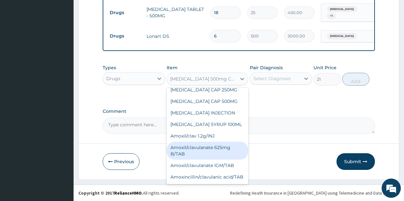
click at [216, 141] on div "Amoxil/clavulanate 625mg B/TAB" at bounding box center [208, 150] width 82 height 18
type input "189"
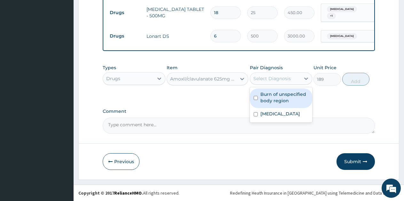
click at [284, 80] on div "Select Diagnosis" at bounding box center [272, 78] width 37 height 6
click at [275, 100] on label "Burn of unspecified body region" at bounding box center [285, 97] width 48 height 13
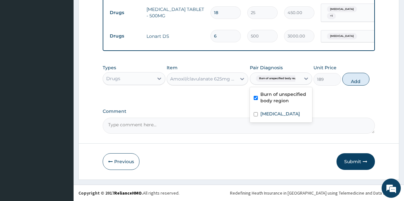
checkbox input "true"
click at [352, 82] on button "Add" at bounding box center [356, 79] width 27 height 13
type input "0"
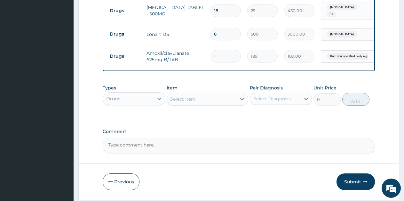
type input "10"
type input "1890.00"
type input "10"
click at [184, 102] on div "Select Item" at bounding box center [183, 99] width 26 height 6
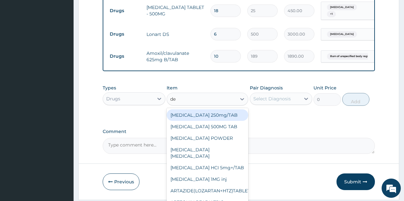
type input "d"
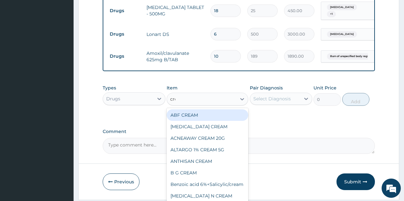
type input "crea"
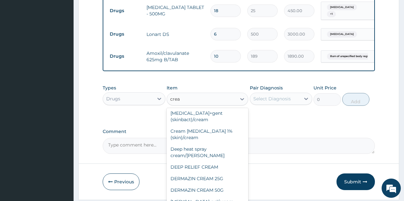
scroll to position [256, 0]
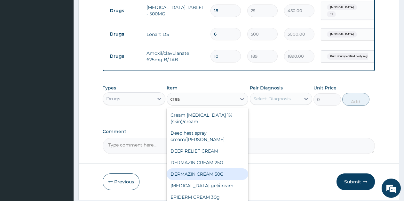
click at [222, 170] on div "DERMAZIN CREAM 50G" at bounding box center [208, 174] width 82 height 12
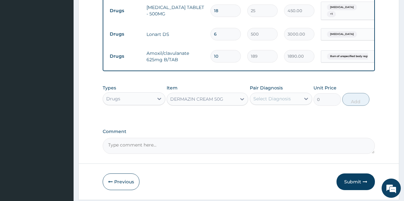
type input "551.25"
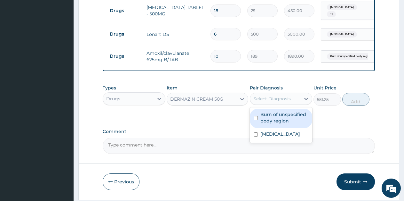
click at [293, 101] on div "Select Diagnosis" at bounding box center [275, 98] width 51 height 10
click at [282, 117] on label "Burn of unspecified body region" at bounding box center [285, 117] width 48 height 13
checkbox input "true"
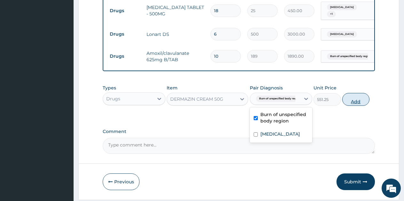
click at [357, 101] on button "Add" at bounding box center [356, 99] width 27 height 13
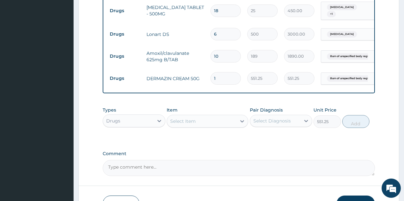
type input "0"
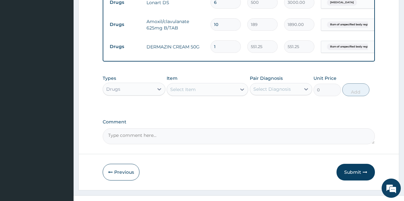
scroll to position [340, 0]
click at [351, 175] on button "Submit" at bounding box center [356, 171] width 38 height 17
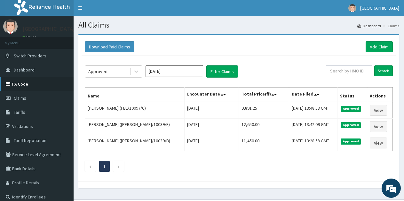
click at [29, 81] on link "PA Code" at bounding box center [37, 84] width 74 height 14
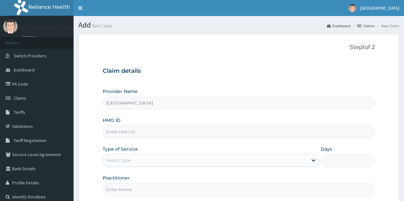
type input "Fairview Hospital"
click at [127, 131] on input "HMO ID" at bounding box center [239, 131] width 272 height 12
type input "t"
type input "TSE/10010/B"
click at [142, 157] on div "Select type" at bounding box center [205, 160] width 205 height 10
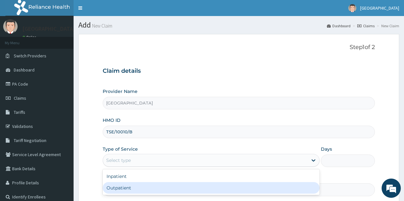
click at [126, 185] on div "Outpatient" at bounding box center [211, 188] width 217 height 12
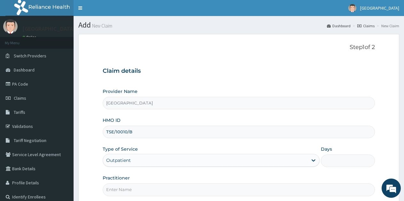
type input "1"
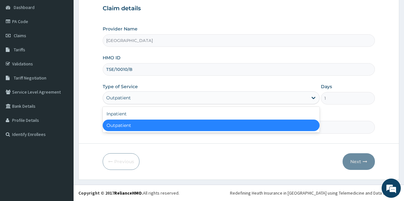
click at [133, 97] on div "Outpatient" at bounding box center [205, 98] width 205 height 10
click at [126, 128] on div "Outpatient" at bounding box center [211, 125] width 217 height 12
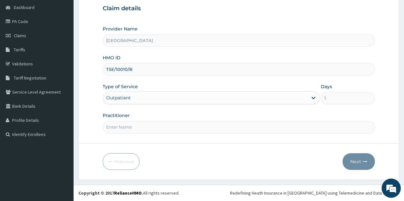
click at [126, 128] on input "Practitioner" at bounding box center [239, 127] width 272 height 12
type input "Ukueku"
click at [355, 160] on button "Next" at bounding box center [359, 161] width 32 height 17
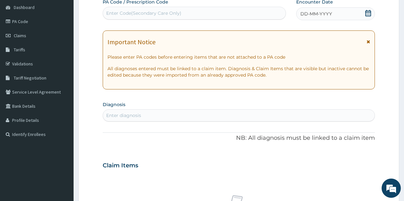
scroll to position [30, 0]
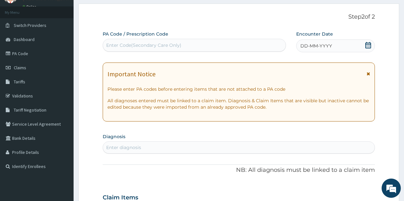
click at [117, 44] on div "Enter Code(Secondary Care Only)" at bounding box center [143, 45] width 75 height 6
paste input "PA/1DEA9A"
type input "PA/1DEA9A"
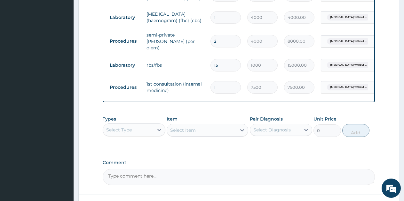
scroll to position [457, 0]
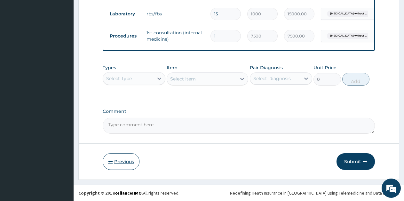
click at [117, 164] on button "Previous" at bounding box center [121, 161] width 37 height 17
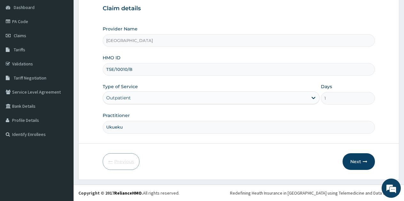
scroll to position [62, 0]
click at [138, 98] on div "Outpatient" at bounding box center [205, 98] width 205 height 10
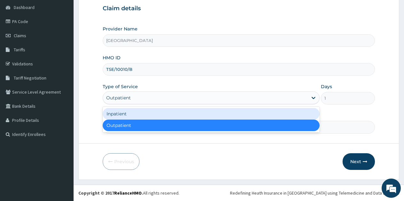
click at [224, 117] on div "Inpatient" at bounding box center [211, 114] width 217 height 12
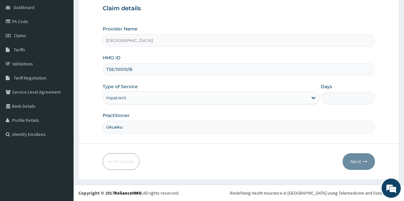
click at [335, 96] on input "Days" at bounding box center [348, 98] width 54 height 12
type input "2"
click at [354, 161] on button "Next" at bounding box center [359, 161] width 32 height 17
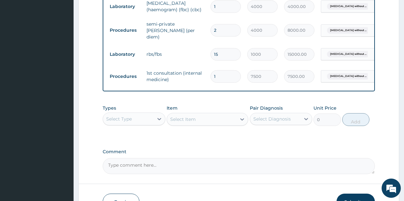
scroll to position [457, 0]
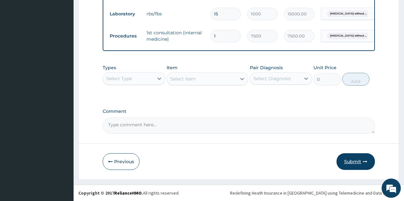
click at [357, 158] on button "Submit" at bounding box center [356, 161] width 38 height 17
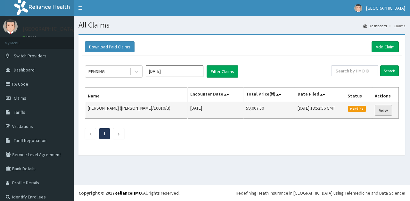
click at [375, 109] on link "View" at bounding box center [383, 110] width 17 height 11
click at [375, 111] on link "View" at bounding box center [383, 110] width 17 height 11
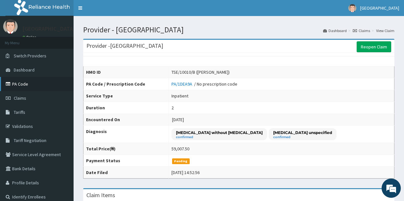
click at [25, 84] on link "PA Code" at bounding box center [37, 84] width 74 height 14
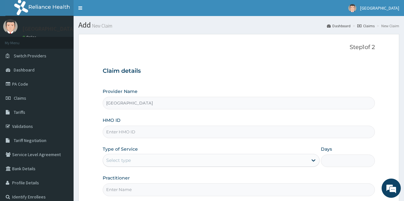
click at [155, 136] on input "HMO ID" at bounding box center [239, 131] width 272 height 12
type input "TSE/10010/B"
click at [134, 157] on div "Select type" at bounding box center [205, 160] width 205 height 10
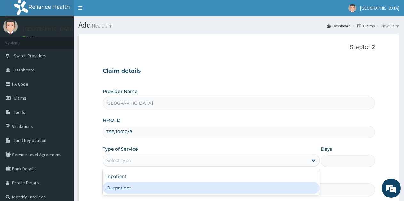
click at [136, 185] on div "Outpatient" at bounding box center [211, 188] width 217 height 12
type input "1"
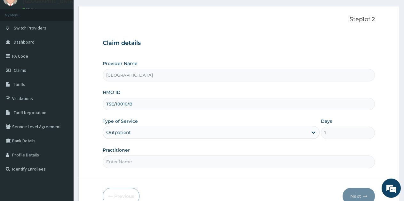
scroll to position [62, 0]
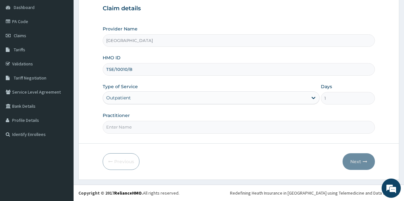
click at [143, 125] on input "Practitioner" at bounding box center [239, 127] width 272 height 12
type input "Ukueku"
click at [364, 164] on button "Next" at bounding box center [359, 161] width 32 height 17
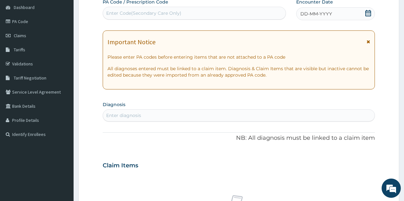
click at [202, 12] on div "Enter Code(Secondary Care Only)" at bounding box center [194, 13] width 183 height 10
paste input "PA/FB10B7"
type input "PA/FB10B7"
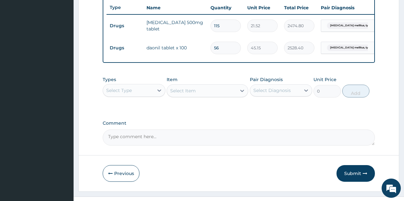
scroll to position [252, 0]
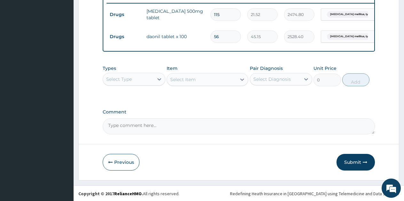
click at [145, 84] on div "Select Type" at bounding box center [128, 79] width 51 height 10
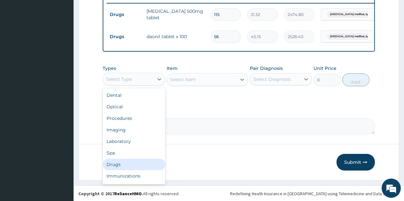
click at [116, 170] on div "Drugs" at bounding box center [134, 164] width 63 height 12
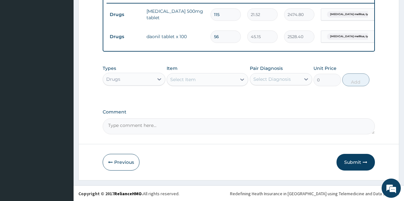
click at [235, 85] on div "Select Item" at bounding box center [201, 79] width 69 height 10
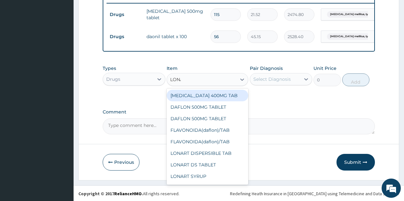
type input "LONART"
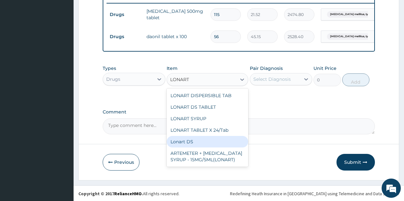
click at [199, 147] on div "Lonart DS" at bounding box center [208, 142] width 82 height 12
type input "500"
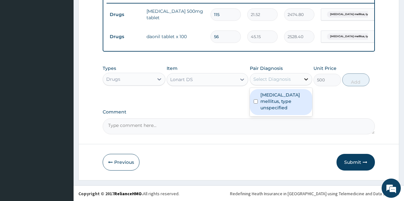
click at [306, 82] on icon at bounding box center [306, 79] width 6 height 6
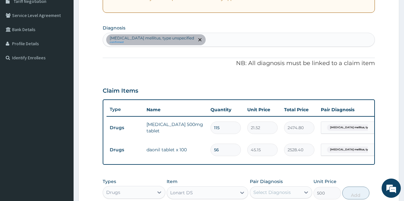
scroll to position [92, 0]
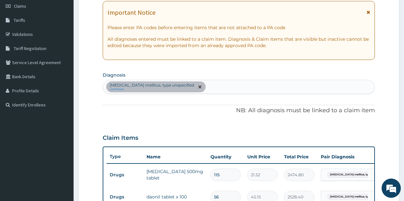
click at [212, 89] on div "[MEDICAL_DATA] mellitus, type unspecified confirmed" at bounding box center [239, 86] width 272 height 13
type input "[MEDICAL_DATA]"
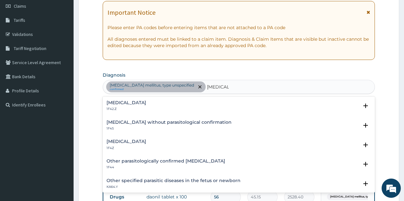
click at [139, 144] on h4 "[MEDICAL_DATA]" at bounding box center [127, 141] width 40 height 5
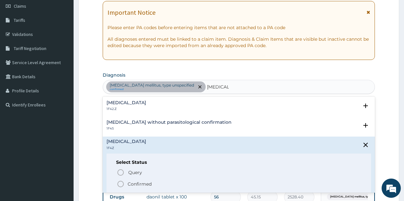
click at [121, 181] on circle "status option filled" at bounding box center [121, 184] width 6 height 6
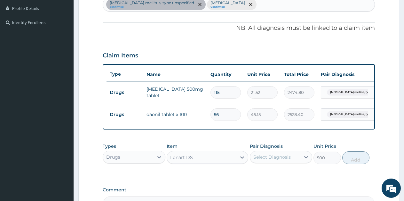
scroll to position [188, 0]
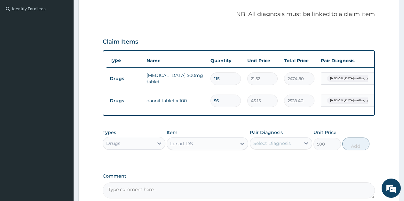
click at [286, 146] on div "Select Diagnosis" at bounding box center [272, 143] width 37 height 6
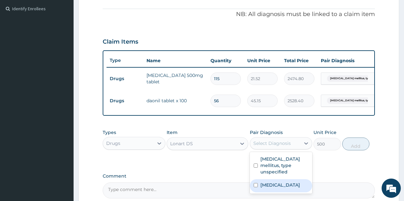
click at [276, 186] on label "[MEDICAL_DATA]" at bounding box center [281, 185] width 40 height 6
checkbox input "true"
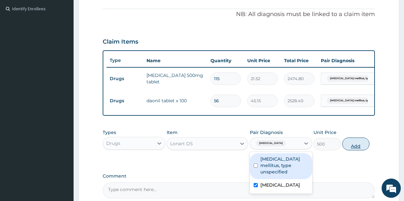
click at [358, 149] on button "Add" at bounding box center [356, 143] width 27 height 13
type input "0"
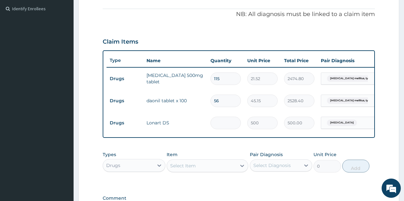
type input "0.00"
type input "6"
type input "3000.00"
type input "6"
click at [154, 170] on div at bounding box center [160, 165] width 12 height 12
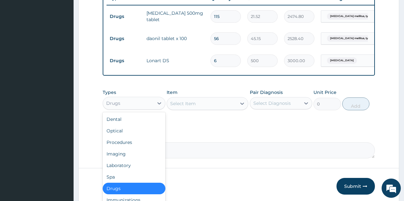
scroll to position [252, 0]
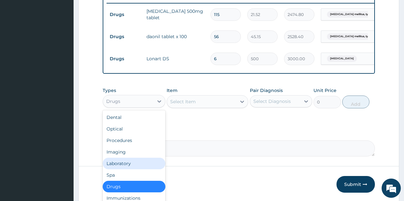
click at [124, 167] on div "Laboratory" at bounding box center [134, 164] width 63 height 12
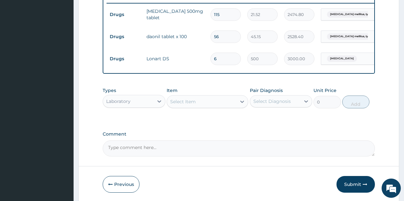
scroll to position [220, 0]
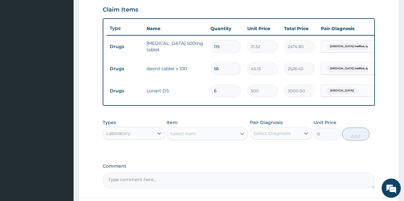
click at [241, 135] on icon at bounding box center [242, 134] width 4 height 2
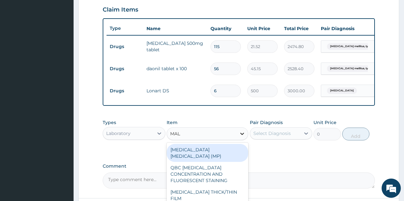
type input "MALA"
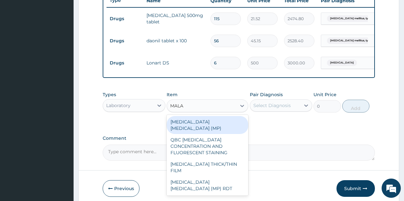
scroll to position [280, 0]
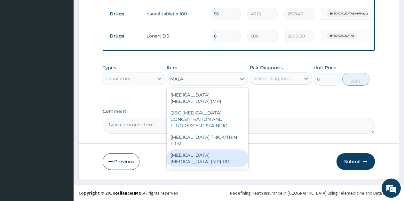
click at [229, 149] on div "[MEDICAL_DATA] [MEDICAL_DATA] (MP) RDT" at bounding box center [208, 158] width 82 height 18
type input "2000"
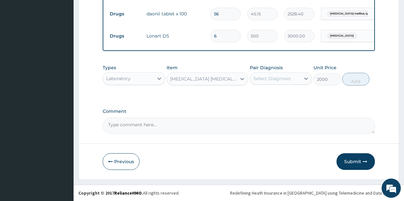
click at [281, 80] on div "Select Diagnosis" at bounding box center [272, 78] width 37 height 6
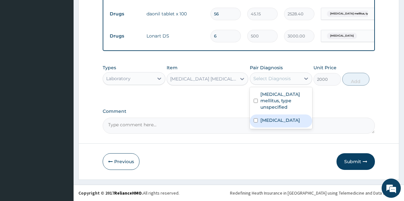
click at [262, 117] on label "[MEDICAL_DATA]" at bounding box center [281, 120] width 40 height 6
checkbox input "true"
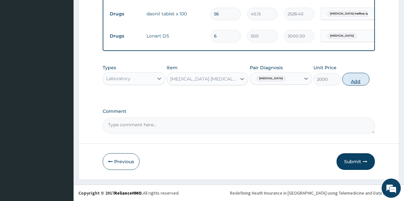
click at [354, 82] on button "Add" at bounding box center [356, 79] width 27 height 13
type input "0"
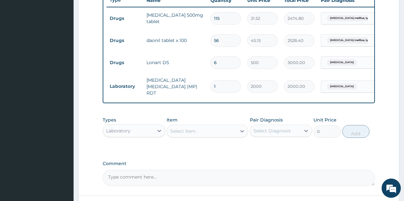
scroll to position [216, 0]
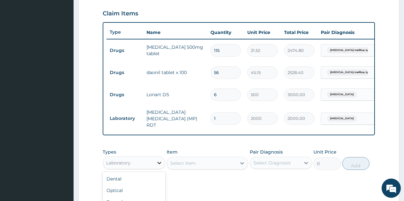
click at [160, 164] on icon at bounding box center [160, 163] width 4 height 2
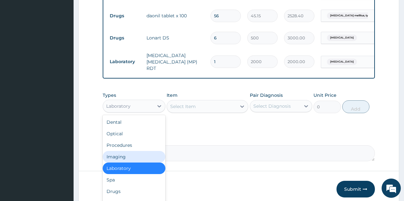
scroll to position [302, 0]
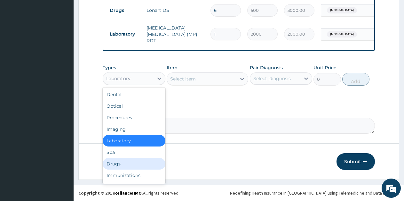
click at [149, 162] on div "Drugs" at bounding box center [134, 164] width 63 height 12
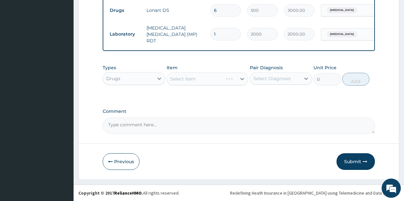
click at [242, 77] on div "Select Item" at bounding box center [208, 78] width 82 height 13
click at [191, 78] on div "Select Item" at bounding box center [183, 79] width 26 height 6
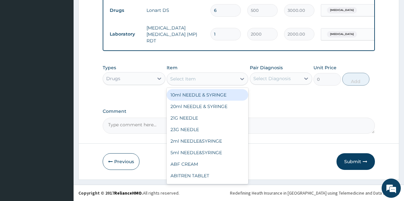
click at [191, 78] on div "Select Item" at bounding box center [183, 79] width 26 height 6
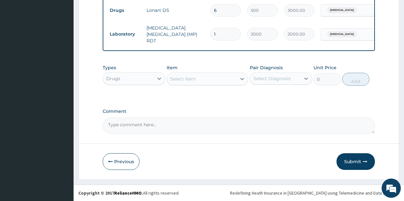
click at [191, 78] on div "Select Item" at bounding box center [183, 79] width 26 height 6
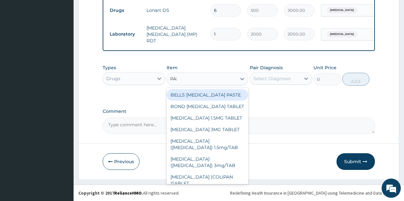
type input "PARACE"
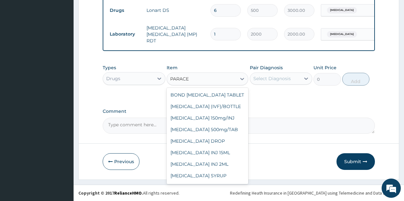
scroll to position [53, 0]
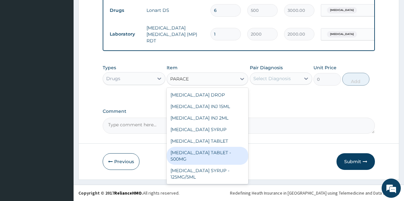
click at [215, 155] on div "[MEDICAL_DATA] TABLET - 500MG" at bounding box center [208, 156] width 82 height 18
type input "25"
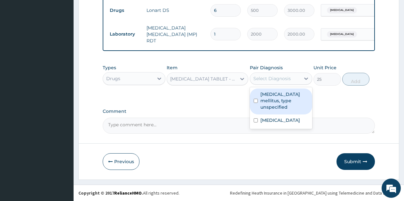
click at [285, 79] on div "Select Diagnosis" at bounding box center [272, 78] width 37 height 6
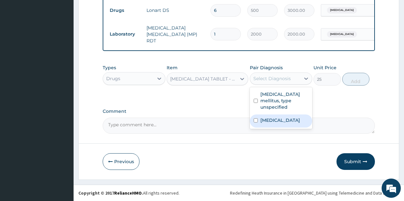
click at [270, 117] on label "[MEDICAL_DATA]" at bounding box center [281, 120] width 40 height 6
checkbox input "true"
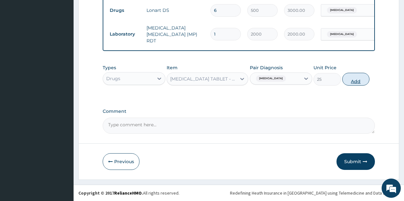
click at [354, 82] on button "Add" at bounding box center [356, 79] width 27 height 13
type input "0"
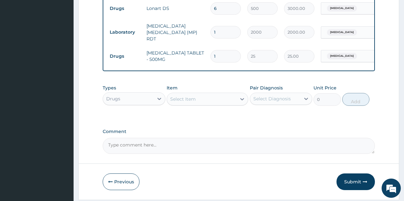
type input "18"
type input "450.00"
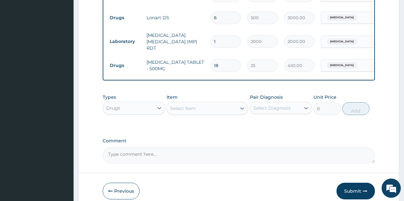
scroll to position [324, 0]
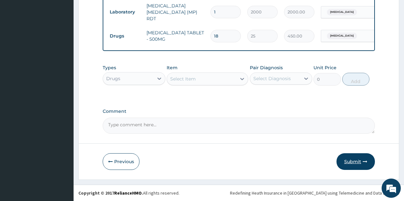
type input "18"
click at [351, 160] on button "Submit" at bounding box center [356, 161] width 38 height 17
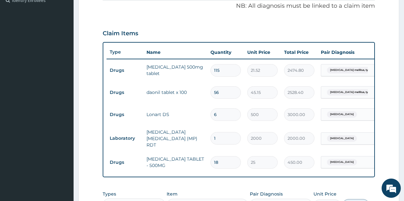
scroll to position [167, 0]
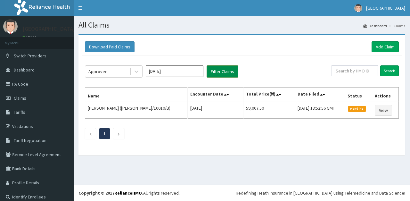
click at [221, 72] on button "Filter Claims" at bounding box center [222, 71] width 32 height 12
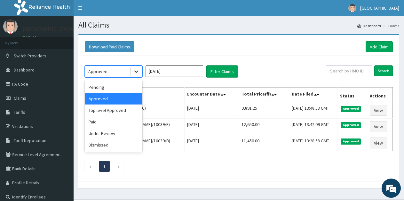
click at [137, 71] on icon at bounding box center [136, 72] width 4 height 2
click at [100, 132] on div "Under Review" at bounding box center [114, 133] width 58 height 12
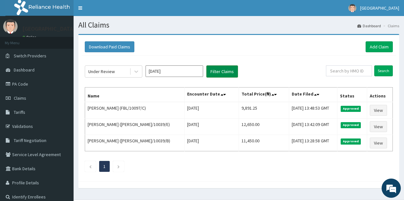
click at [224, 73] on button "Filter Claims" at bounding box center [222, 71] width 32 height 12
